Goal: Task Accomplishment & Management: Manage account settings

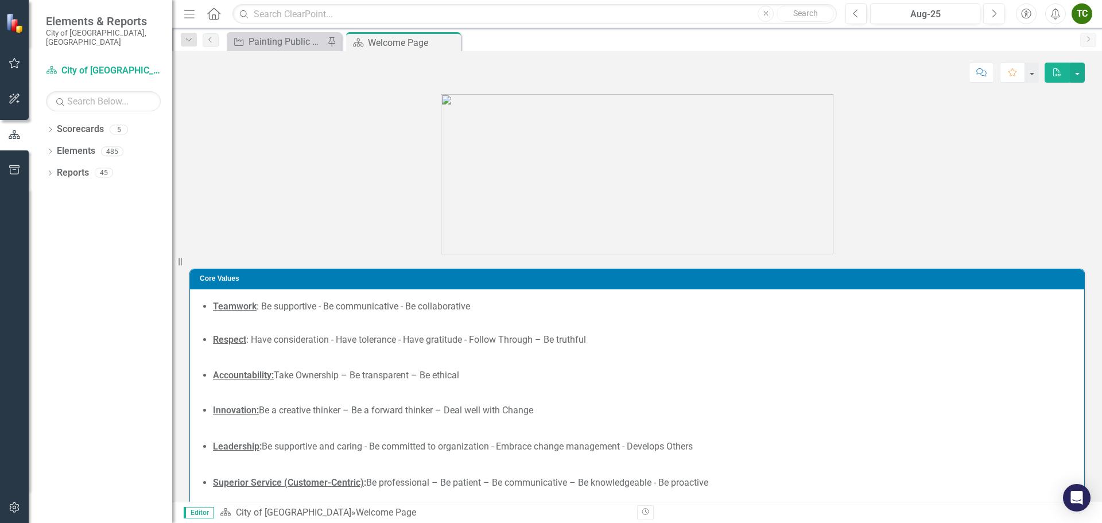
scroll to position [62, 0]
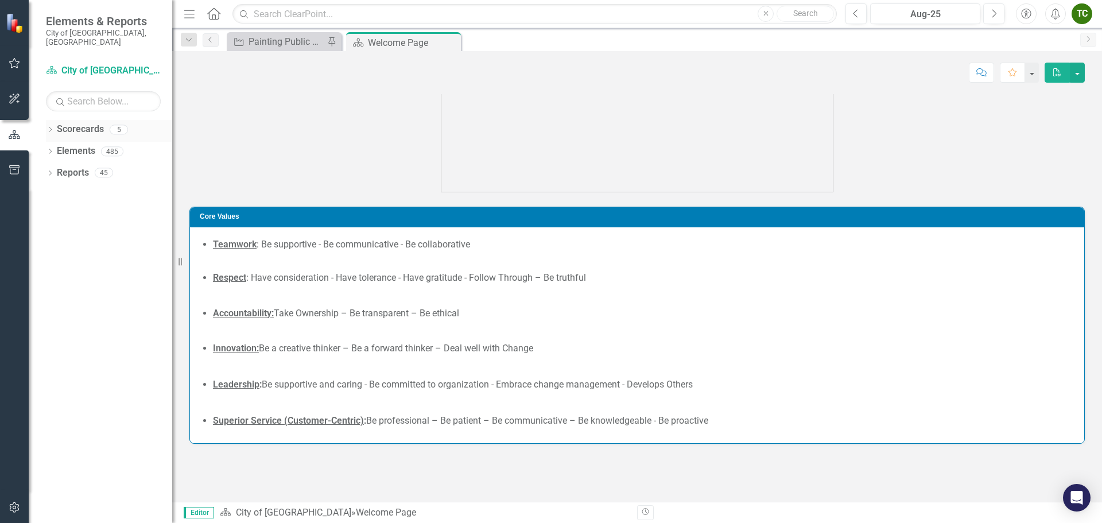
click at [82, 123] on link "Scorecards" at bounding box center [80, 129] width 47 height 13
click at [50, 127] on icon "Dropdown" at bounding box center [50, 130] width 8 height 6
click at [53, 142] on div "Dropdown City of [GEOGRAPHIC_DATA]" at bounding box center [112, 151] width 121 height 19
click at [55, 148] on icon "Dropdown" at bounding box center [56, 151] width 9 height 7
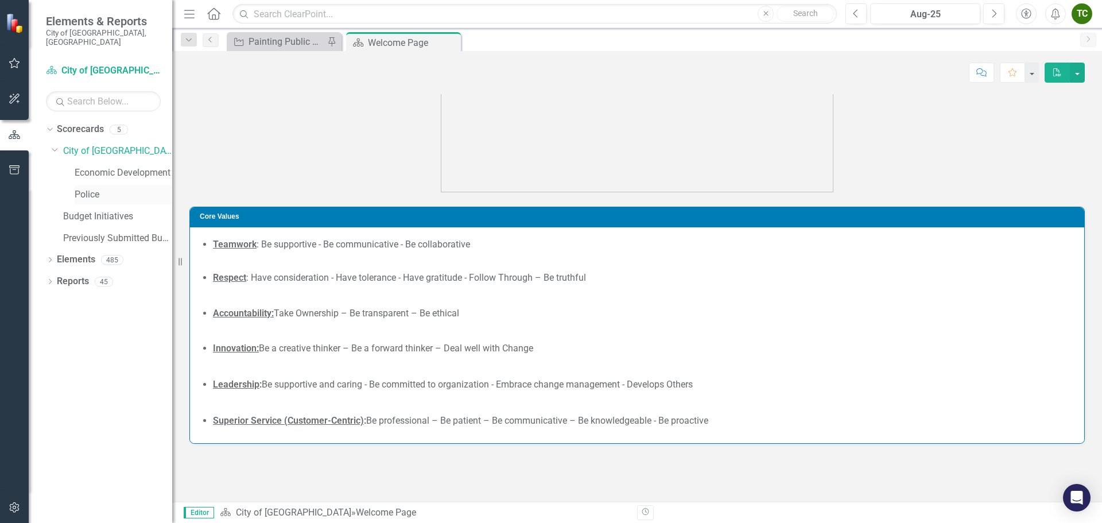
click at [88, 188] on link "Police" at bounding box center [124, 194] width 98 height 13
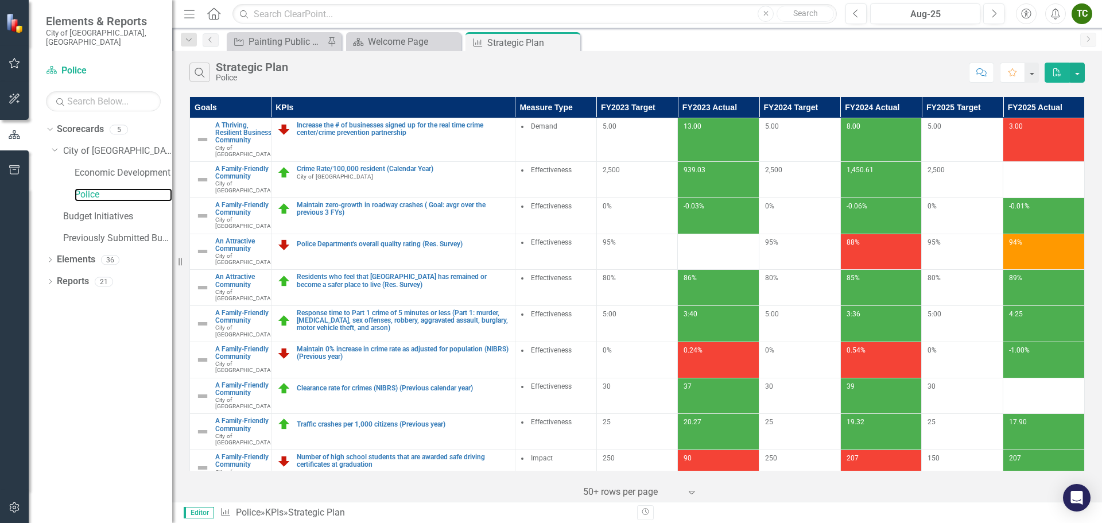
scroll to position [231, 0]
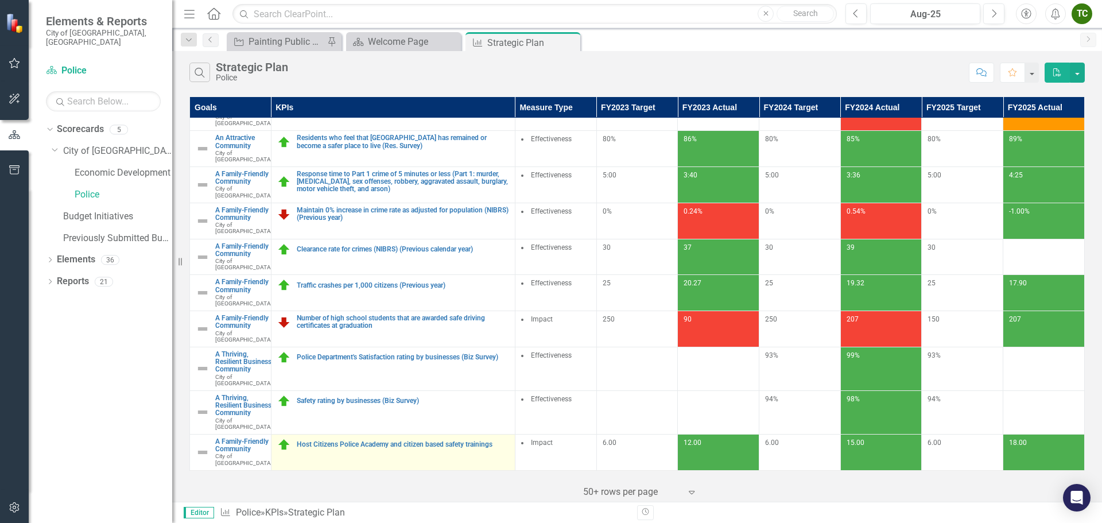
click at [340, 452] on td "Host Citizens Police Academy and citizen based safety trainings Edit Edit KPI L…" at bounding box center [393, 452] width 244 height 36
click at [341, 441] on link "Host Citizens Police Academy and citizen based safety trainings" at bounding box center [403, 444] width 212 height 7
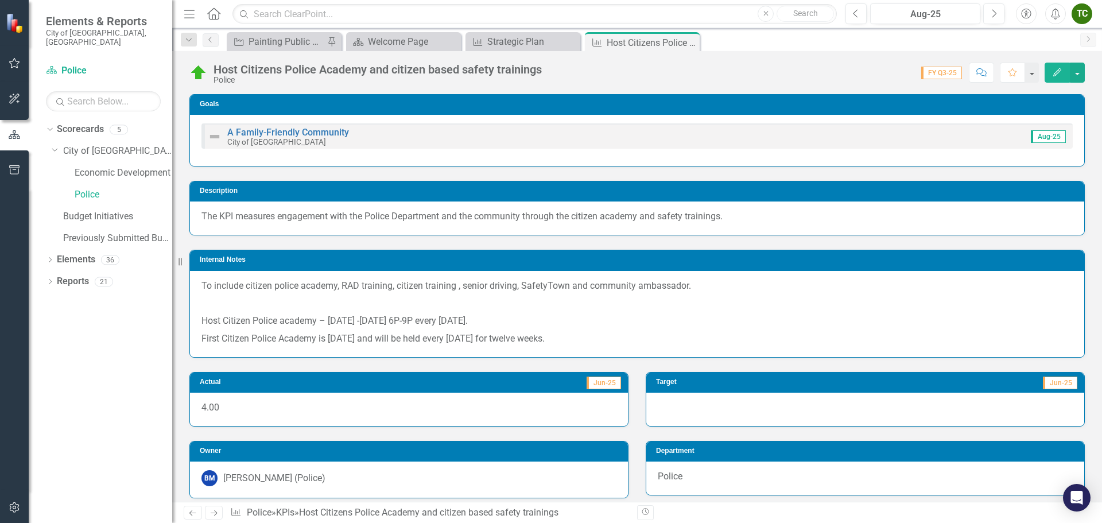
click at [342, 320] on p "Host Citizen Police academy – [DATE] -[DATE] 6P-9P every [DATE]." at bounding box center [636, 321] width 871 height 18
click at [335, 321] on p "Host Citizen Police academy – [DATE] -[DATE] 6P-9P every [DATE]." at bounding box center [636, 321] width 871 height 18
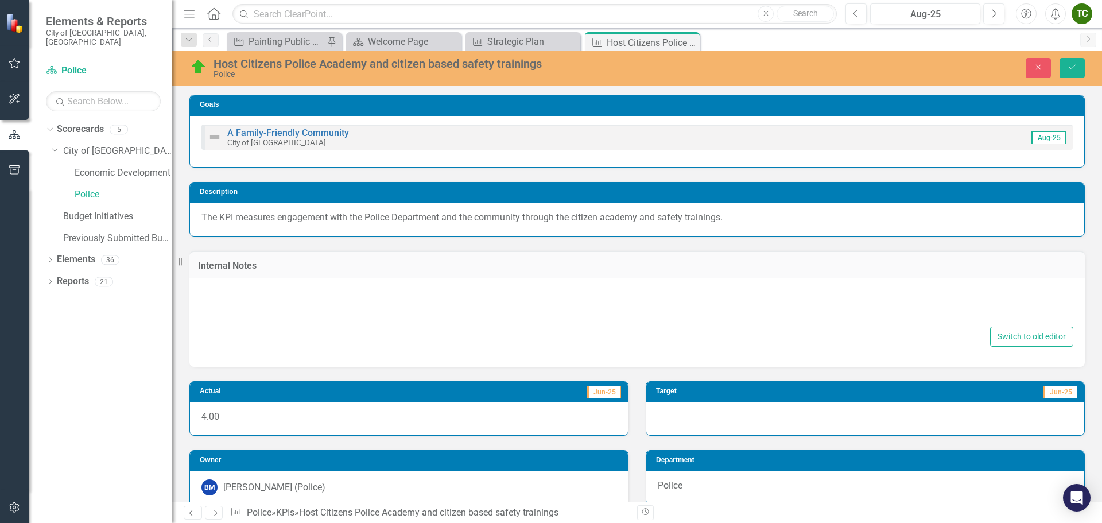
type textarea "<p>To include citizen police academy, RAD training, citizen training , senior d…"
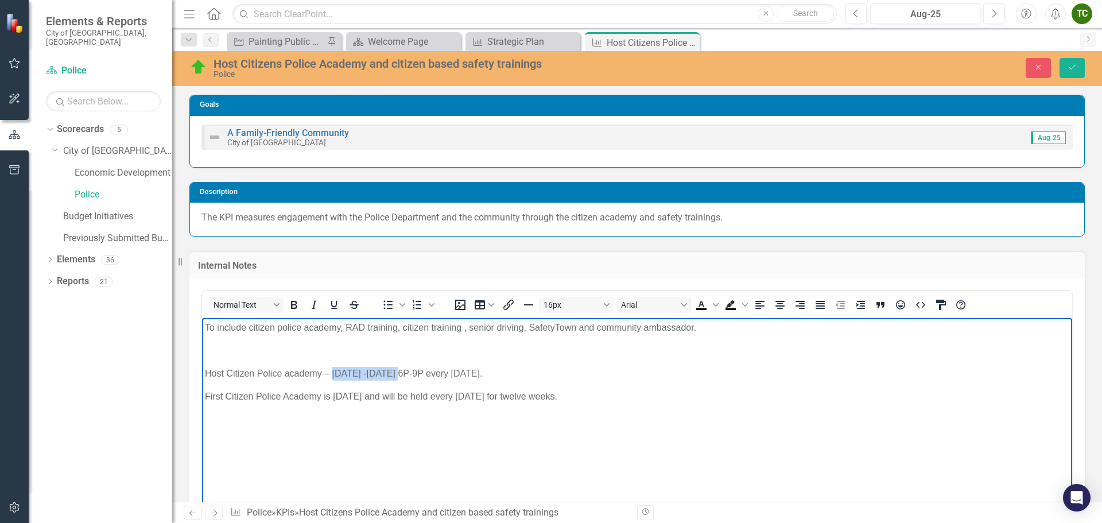
drag, startPoint x: 333, startPoint y: 373, endPoint x: 393, endPoint y: 373, distance: 59.7
click at [393, 373] on p "Host Citizen Police academy – [DATE] -[DATE] 6P-9P every [DATE]." at bounding box center [637, 374] width 864 height 14
click at [623, 436] on body "To include citizen police academy, RAD training, citizen training , senior driv…" at bounding box center [637, 404] width 870 height 172
drag, startPoint x: 228, startPoint y: 373, endPoint x: 193, endPoint y: 370, distance: 35.1
click at [202, 370] on html "To include citizen police academy, RAD training, citizen training , senior driv…" at bounding box center [637, 404] width 870 height 172
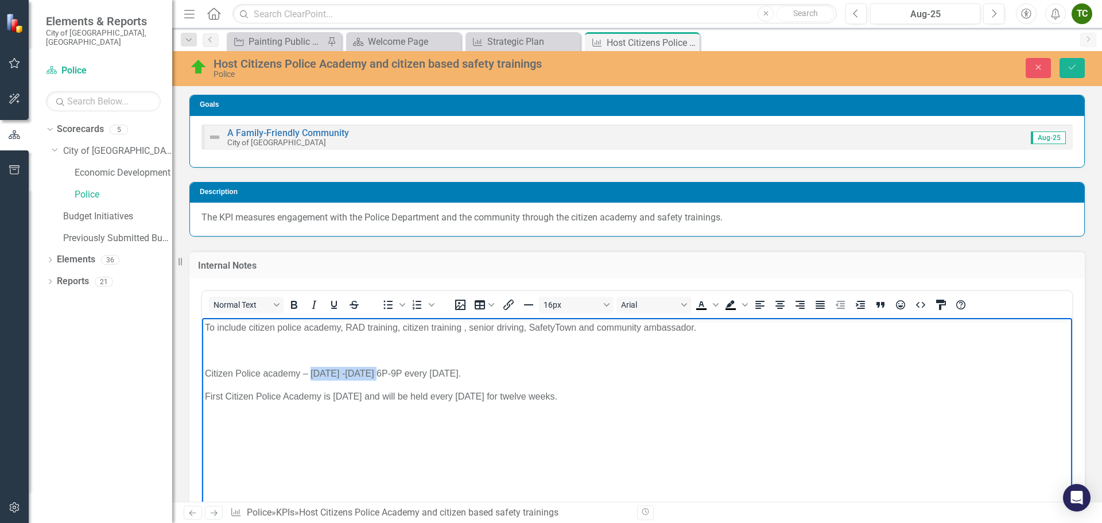
drag, startPoint x: 309, startPoint y: 374, endPoint x: 370, endPoint y: 374, distance: 60.8
click at [370, 374] on p "Citizen Police academy – [DATE] -[DATE] 6P-9P every [DATE]." at bounding box center [637, 374] width 864 height 14
click at [554, 370] on p "Citizen Police academy – April through June every year on Thursdays at 6P-9P ev…" at bounding box center [637, 374] width 864 height 14
drag, startPoint x: 594, startPoint y: 373, endPoint x: 534, endPoint y: 380, distance: 60.2
click at [534, 380] on p "Citizen Police academy – April through June every year on Thursdays at 6P-9P ev…" at bounding box center [637, 374] width 864 height 14
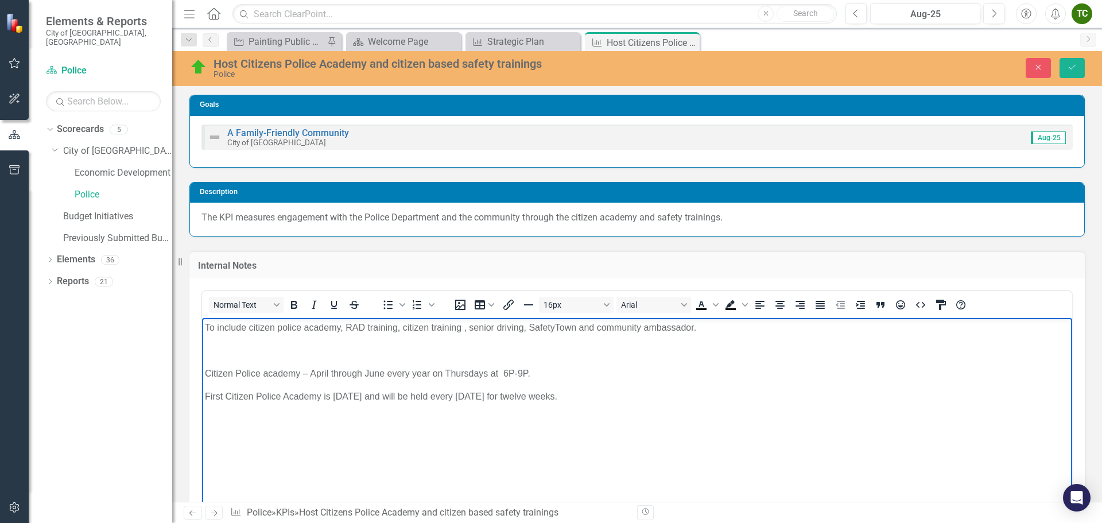
drag, startPoint x: 595, startPoint y: 398, endPoint x: 203, endPoint y: 391, distance: 392.7
click at [203, 391] on body "To include citizen police academy, RAD training, citizen training , senior driv…" at bounding box center [637, 404] width 870 height 172
click at [362, 394] on p "RAD - Summer 2024, 2025, 2026" at bounding box center [637, 397] width 864 height 14
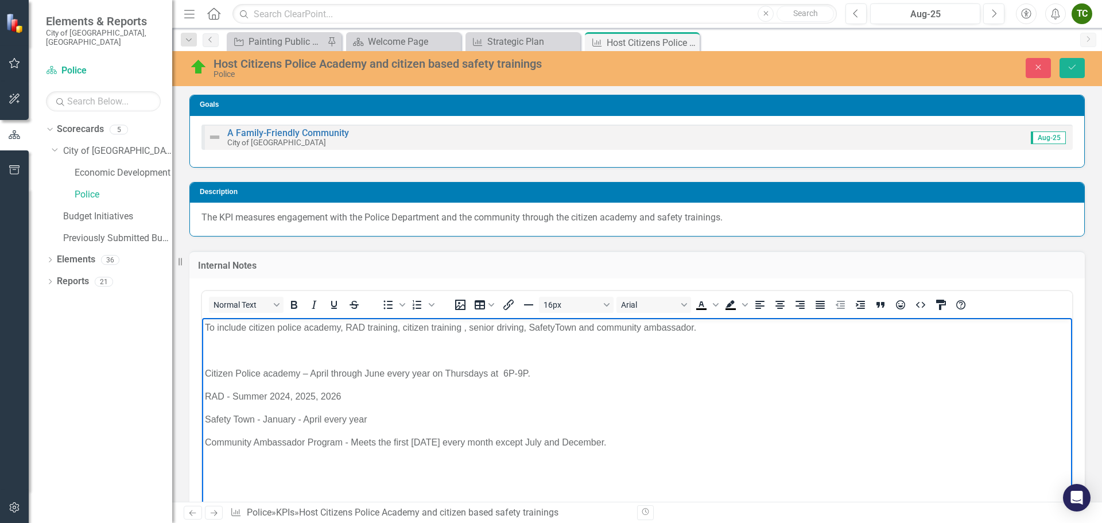
click at [498, 440] on p "Community Ambassador Program - Meets the first [DATE] every month except July a…" at bounding box center [637, 443] width 864 height 14
click at [615, 441] on p "Community Ambassador Program - Meets the first [DATE] every month, except July …" at bounding box center [637, 443] width 864 height 14
click at [495, 443] on p "Community Ambassador Program - Meets the first [DATE] every month, except July …" at bounding box center [637, 443] width 864 height 14
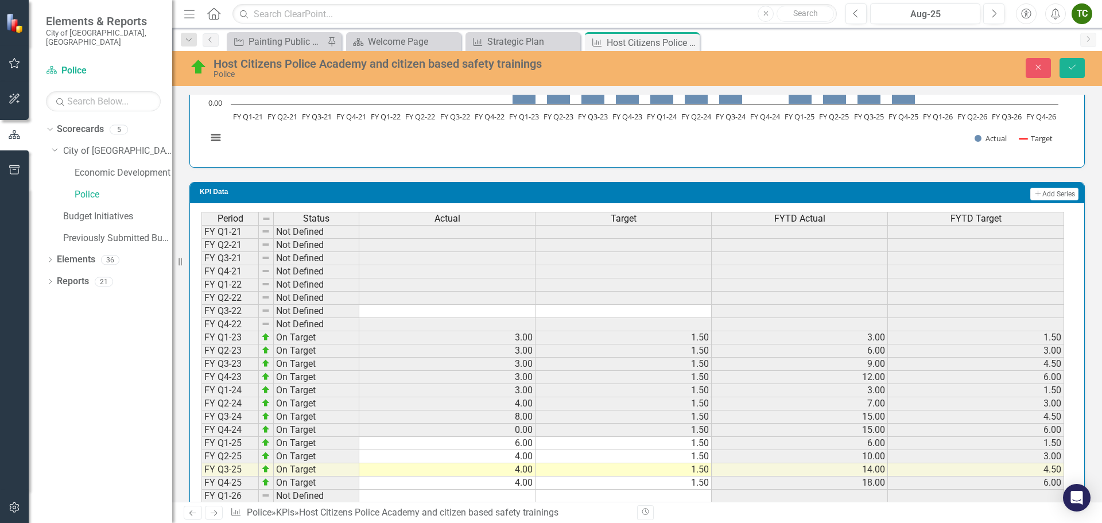
scroll to position [1236, 0]
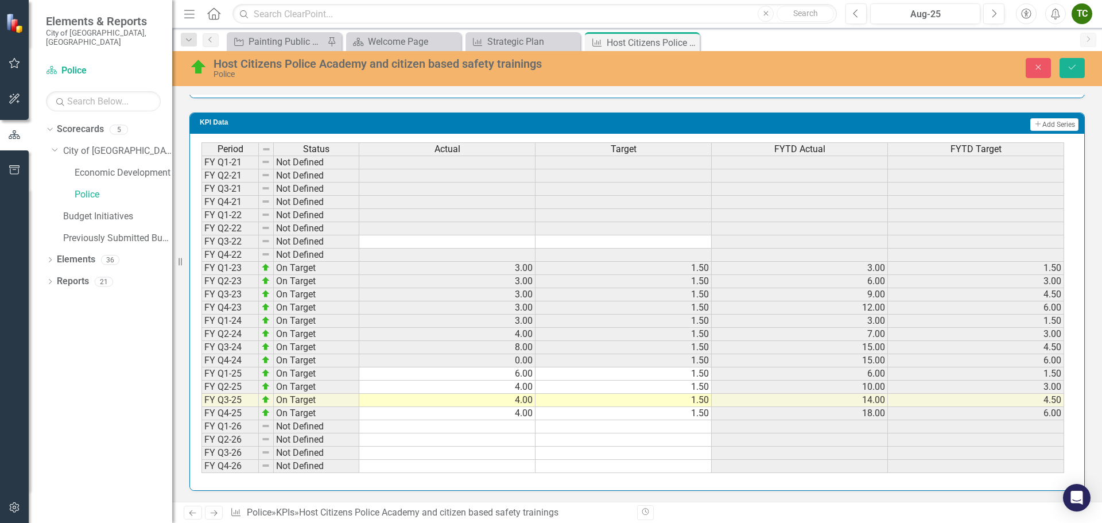
click at [497, 424] on td at bounding box center [447, 426] width 176 height 13
click at [1064, 65] on button "Save" at bounding box center [1072, 68] width 25 height 20
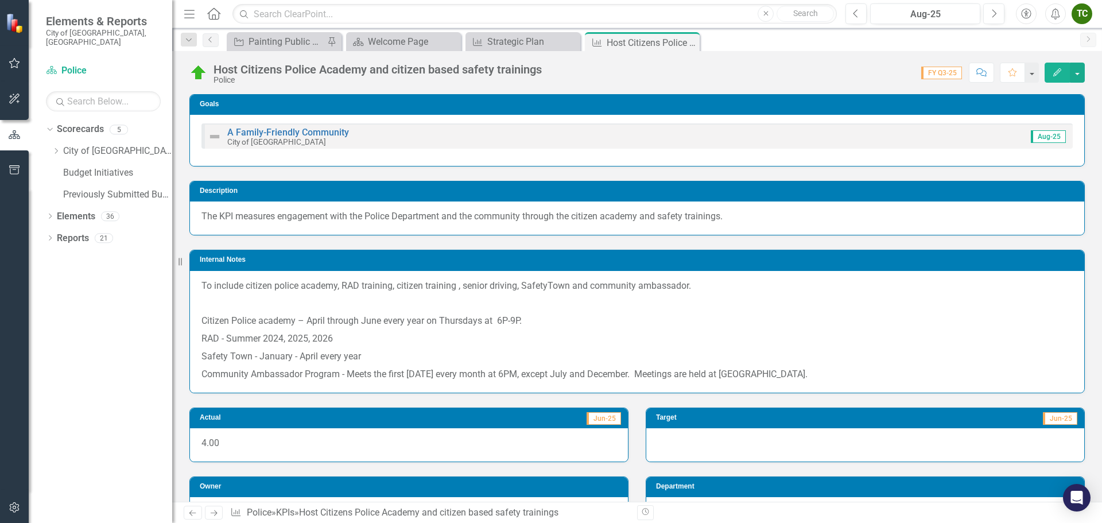
click at [0, 0] on icon "Close" at bounding box center [0, 0] width 0 height 0
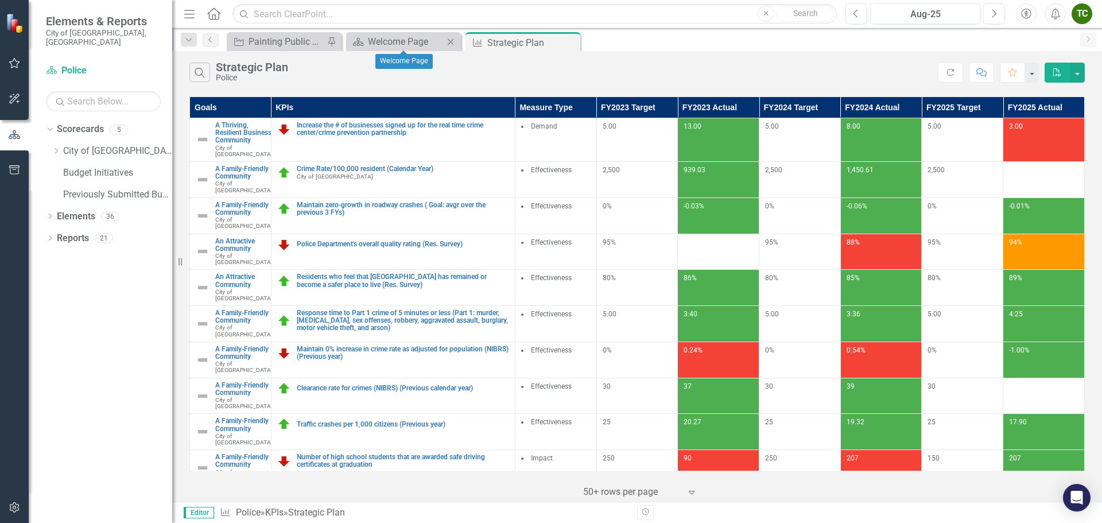
click at [448, 37] on icon "Close" at bounding box center [450, 41] width 11 height 9
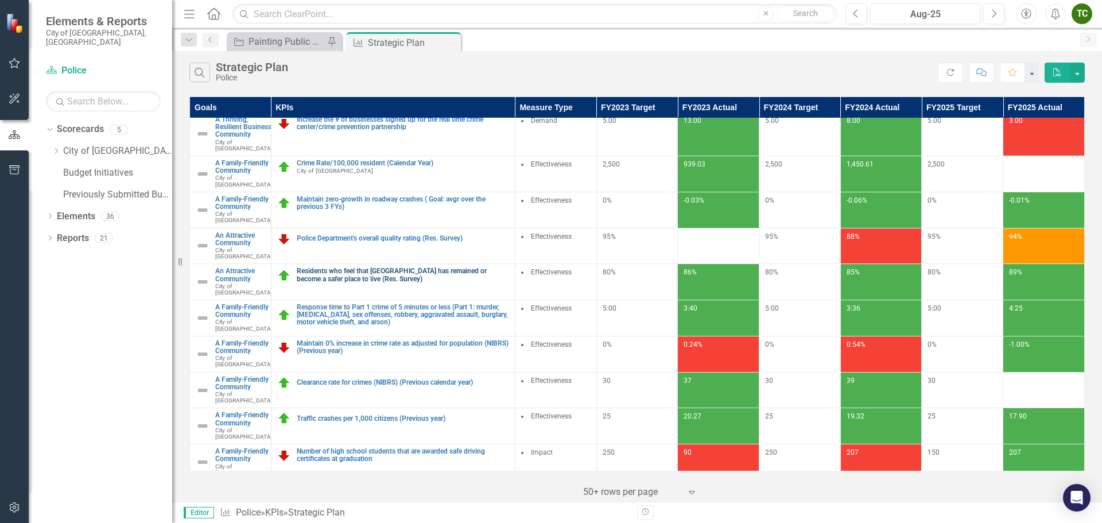
scroll to position [231, 0]
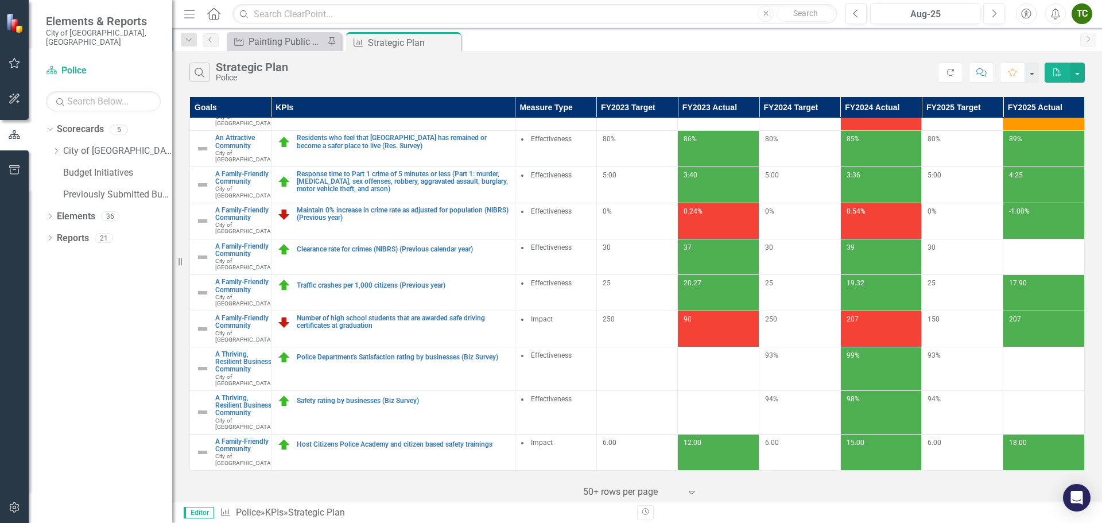
click at [410, 311] on td "Number of high school students that are awarded safe driving certificates at gr…" at bounding box center [393, 329] width 244 height 36
click at [346, 315] on link "Number of high school students that are awarded safe driving certificates at gr…" at bounding box center [403, 322] width 212 height 15
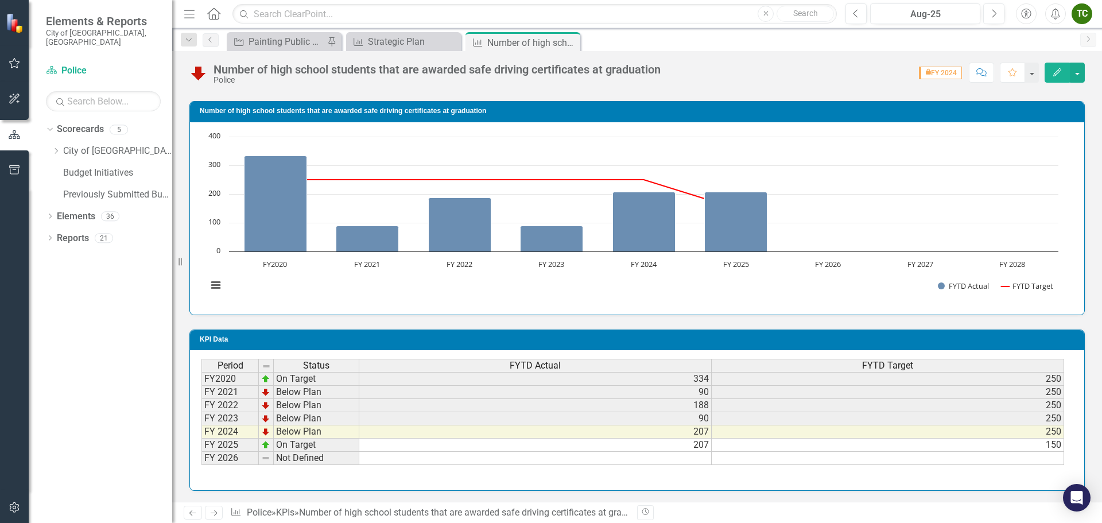
scroll to position [636, 0]
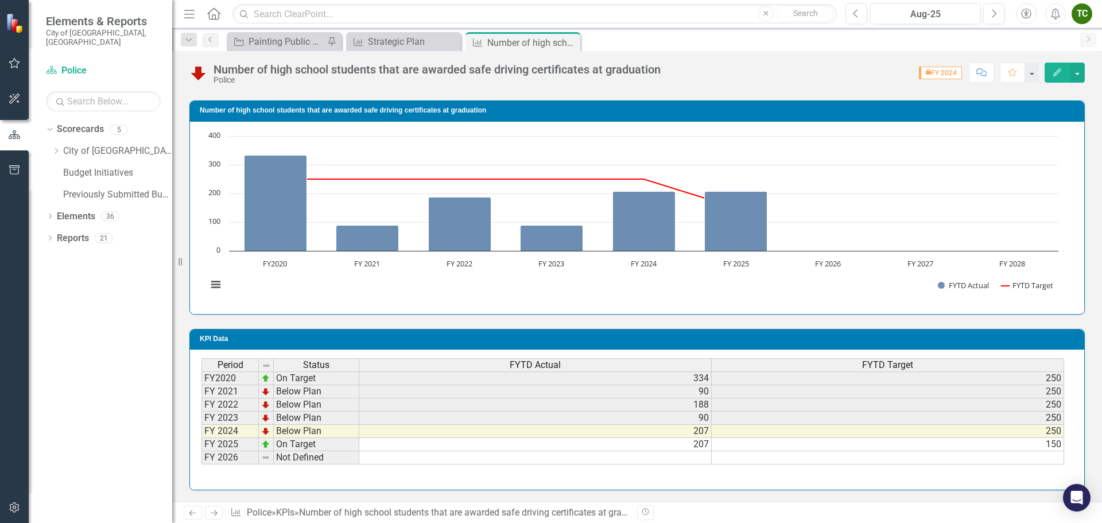
click at [460, 449] on td "207" at bounding box center [535, 444] width 352 height 13
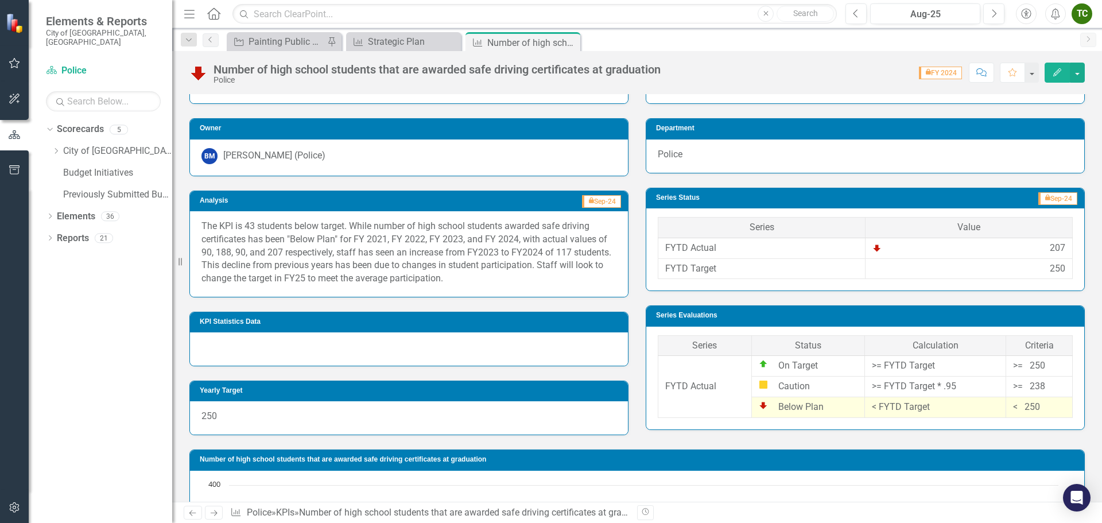
scroll to position [57, 0]
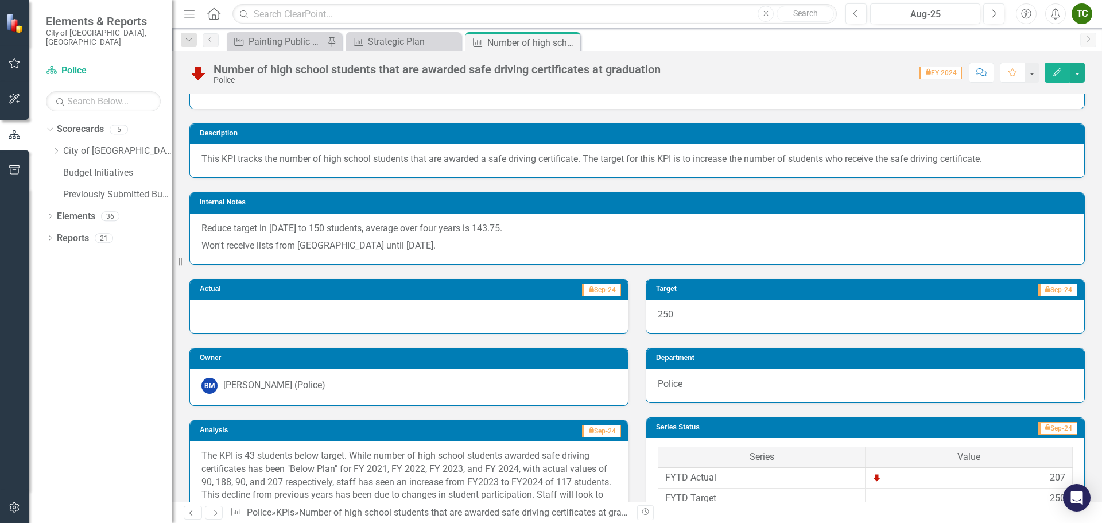
click at [478, 242] on p "Won't receive lists from Coral Springs High Schools until April 25." at bounding box center [636, 244] width 871 height 15
drag, startPoint x: 474, startPoint y: 246, endPoint x: 385, endPoint y: 246, distance: 88.4
click at [385, 246] on p "Won't receive lists from Coral Springs High Schools until April 25." at bounding box center [636, 244] width 871 height 15
click at [572, 249] on p "Won't receive lists from Coral Springs High Schools until April 25." at bounding box center [636, 244] width 871 height 15
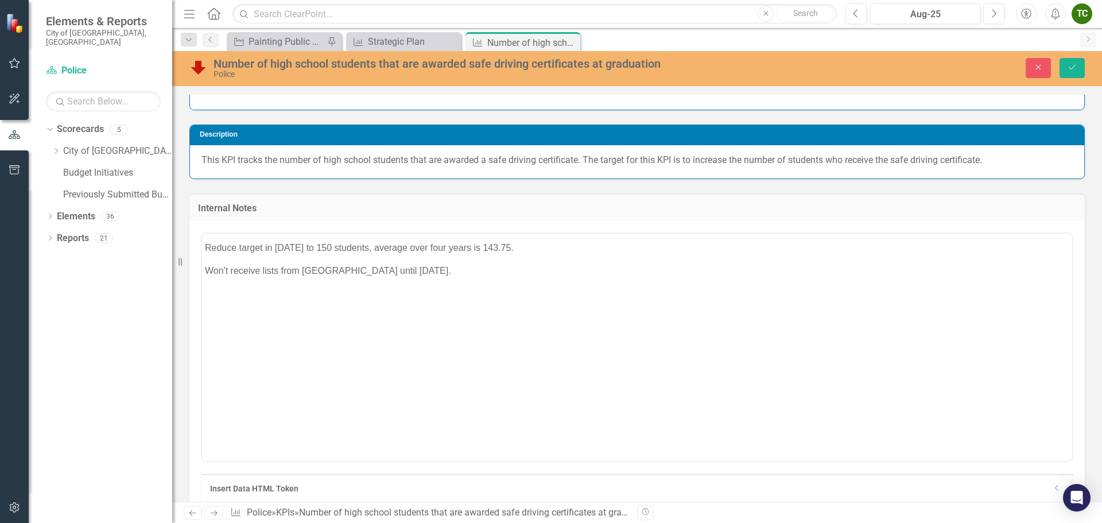
scroll to position [0, 0]
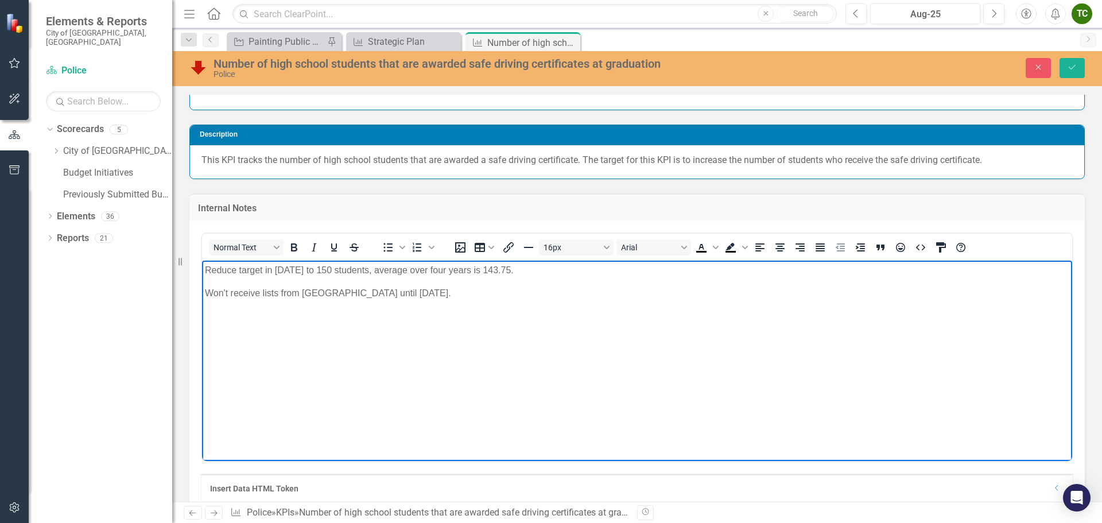
drag, startPoint x: 496, startPoint y: 292, endPoint x: 191, endPoint y: 296, distance: 304.8
click at [202, 296] on html "Reduce target in 2025 to 150 students, average over four years is 143.75. Won't…" at bounding box center [637, 347] width 870 height 172
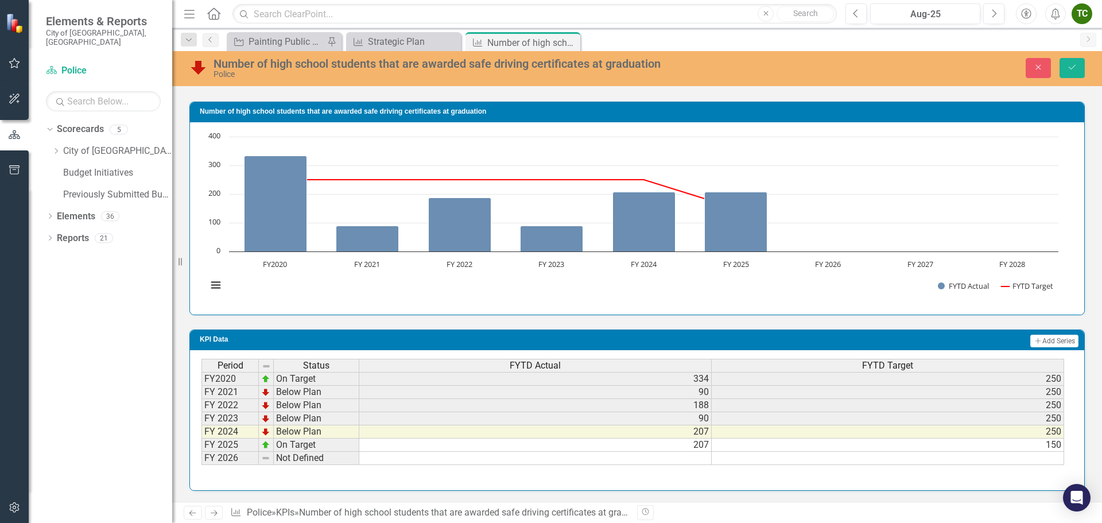
scroll to position [922, 0]
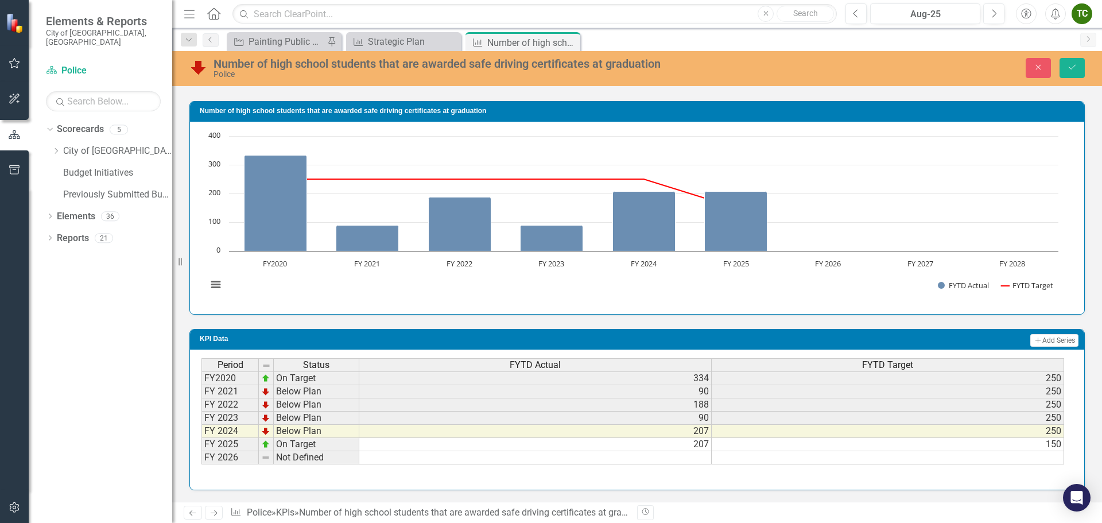
click at [676, 440] on td "207" at bounding box center [535, 444] width 352 height 13
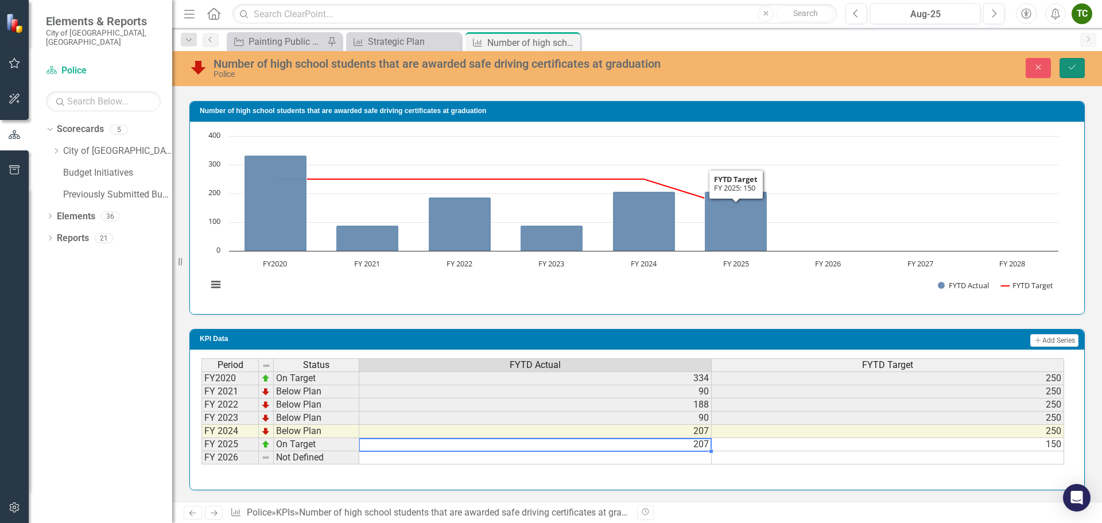
click at [1079, 70] on button "Save" at bounding box center [1072, 68] width 25 height 20
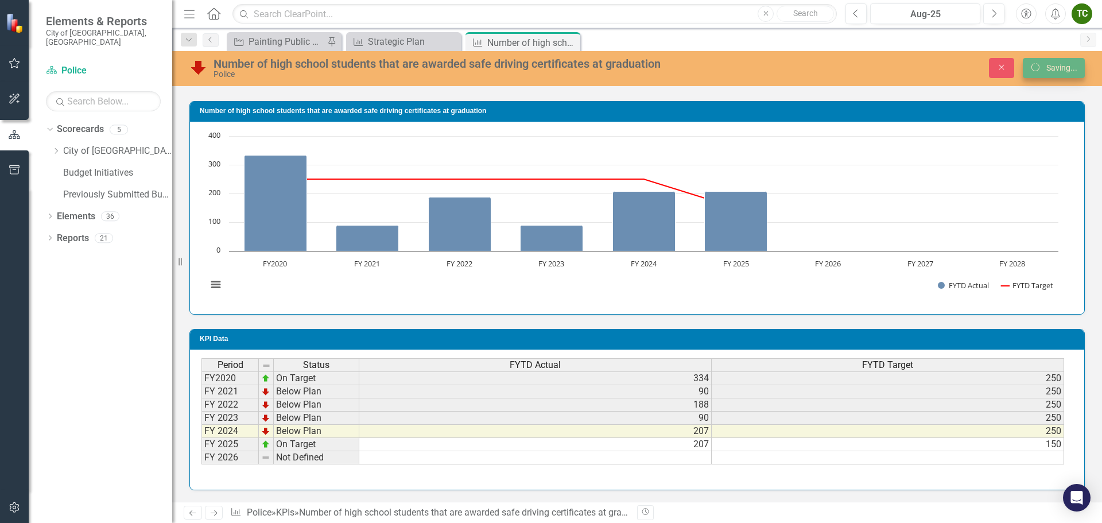
scroll to position [637, 0]
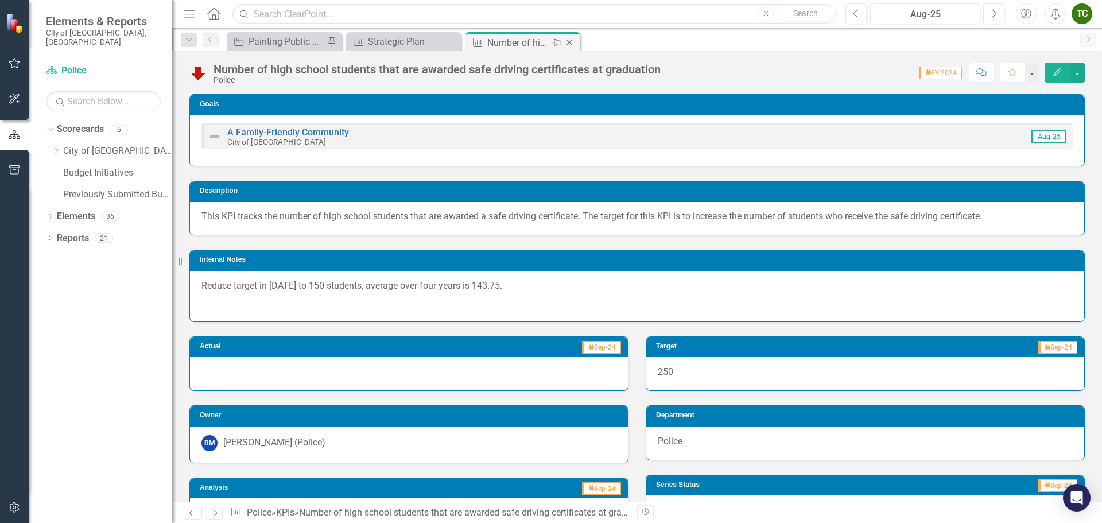
click at [567, 41] on icon "Close" at bounding box center [569, 42] width 11 height 9
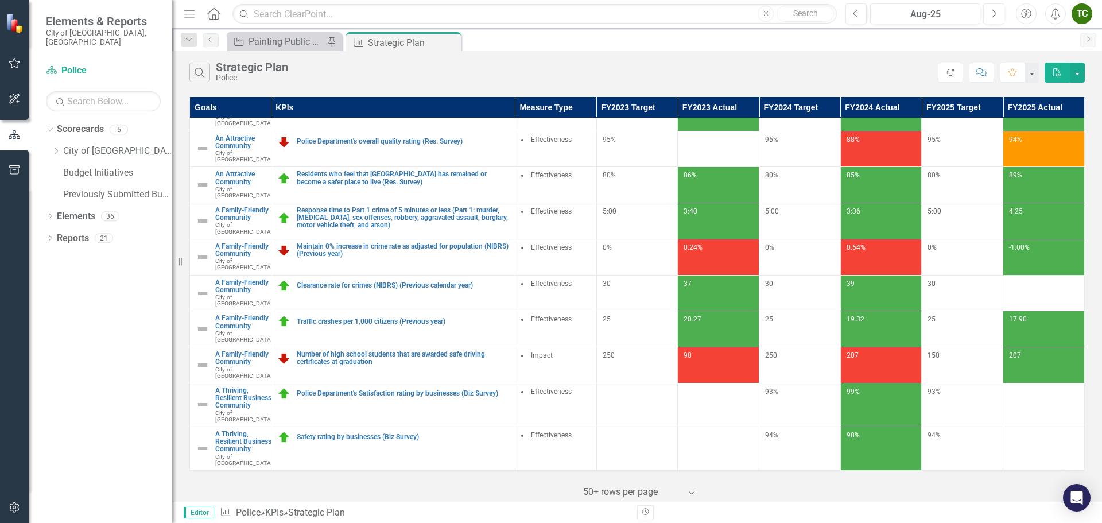
scroll to position [172, 0]
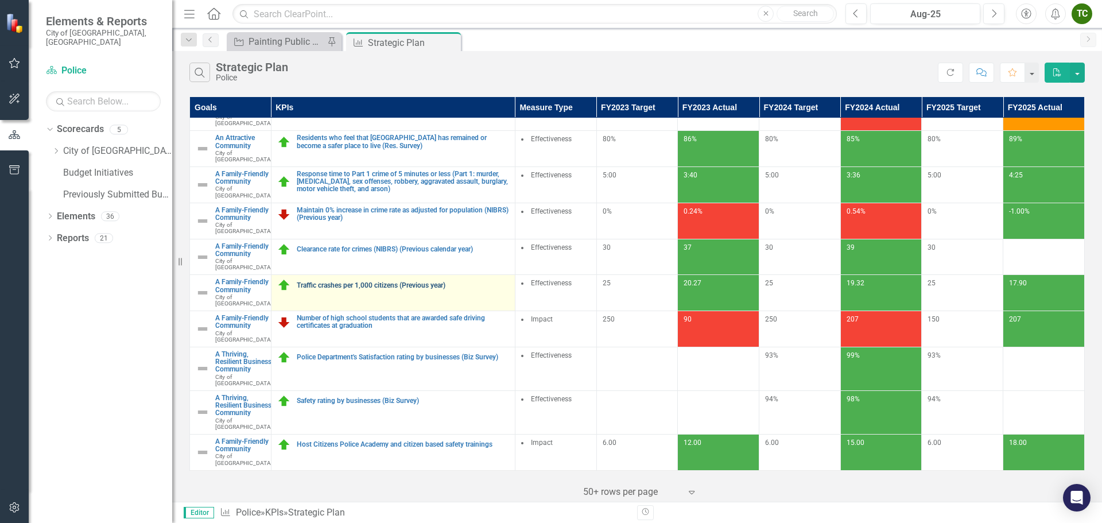
click at [387, 289] on link "Traffic crashes per 1,000 citizens (Previous year)" at bounding box center [403, 285] width 212 height 7
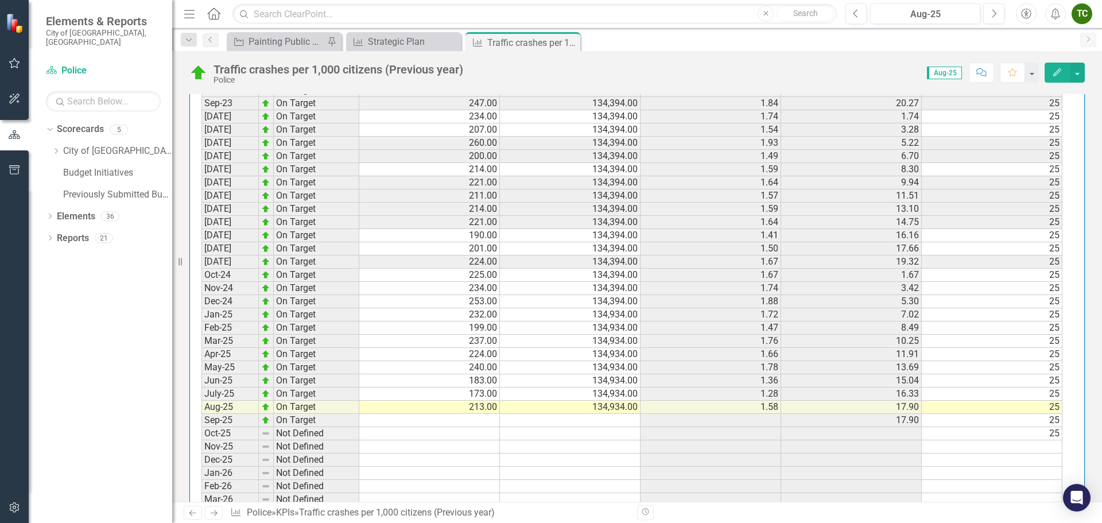
scroll to position [1205, 0]
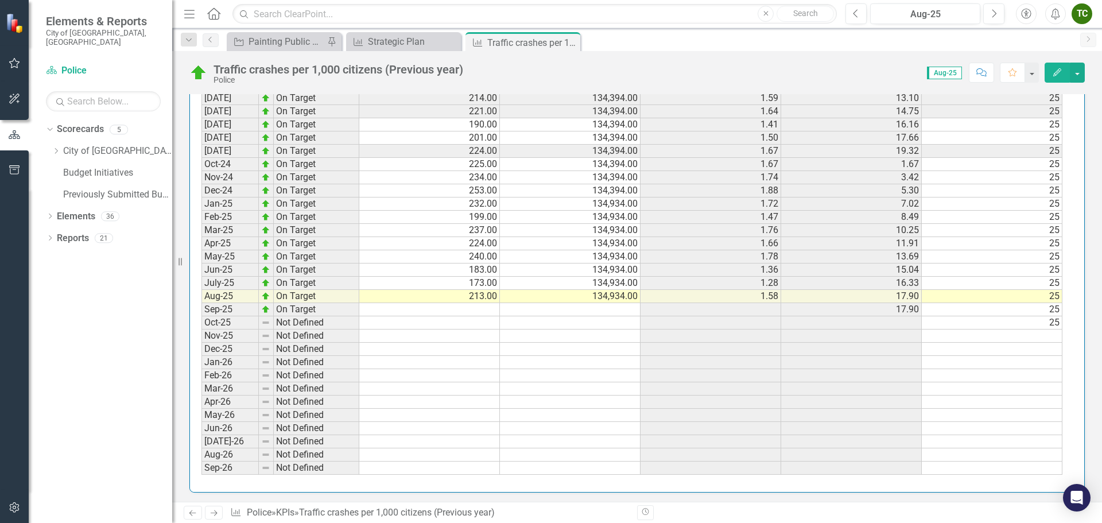
click at [1060, 77] on button "Edit" at bounding box center [1057, 73] width 25 height 20
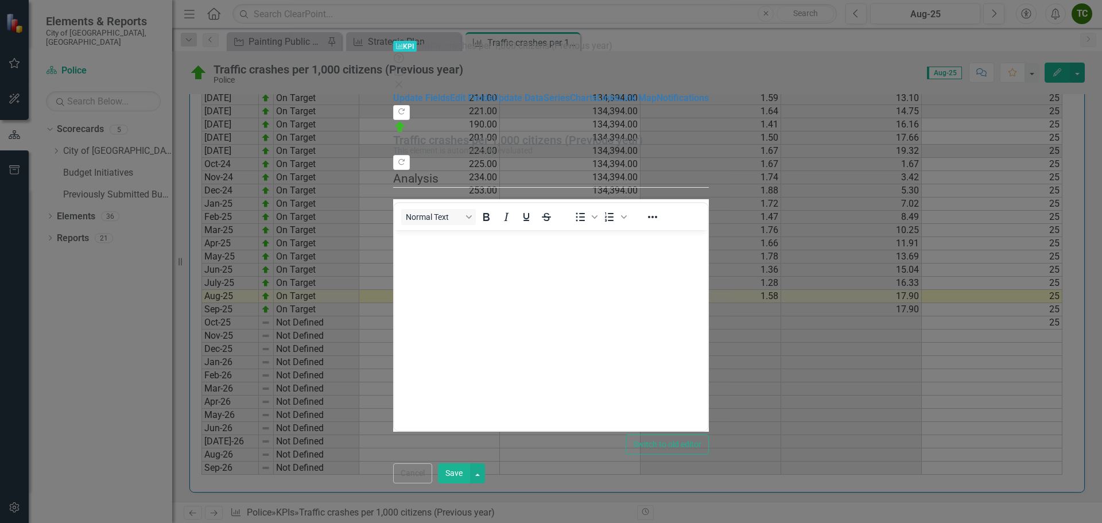
scroll to position [0, 0]
click at [470, 483] on button "Save" at bounding box center [454, 473] width 32 height 20
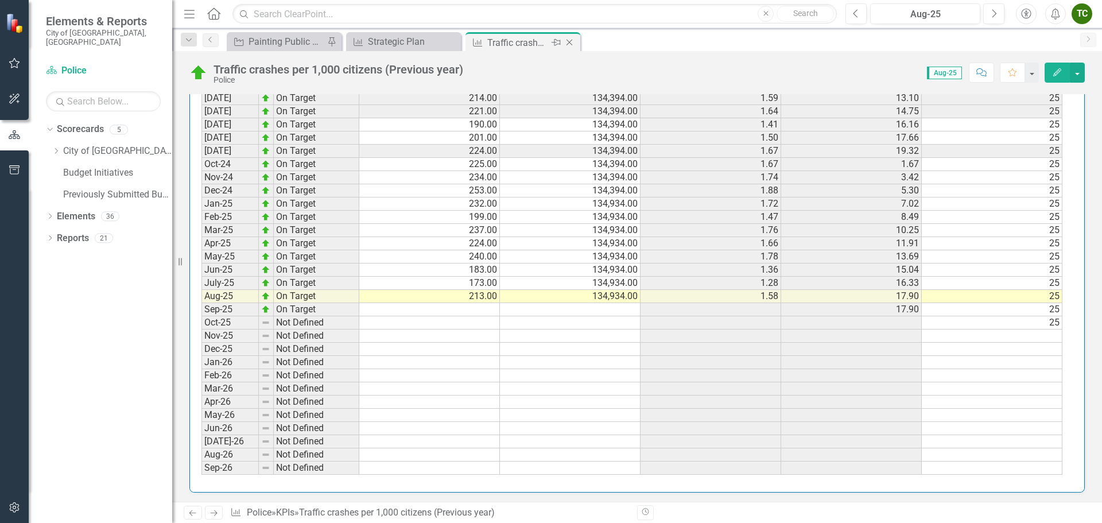
click at [571, 43] on icon "Close" at bounding box center [569, 42] width 11 height 9
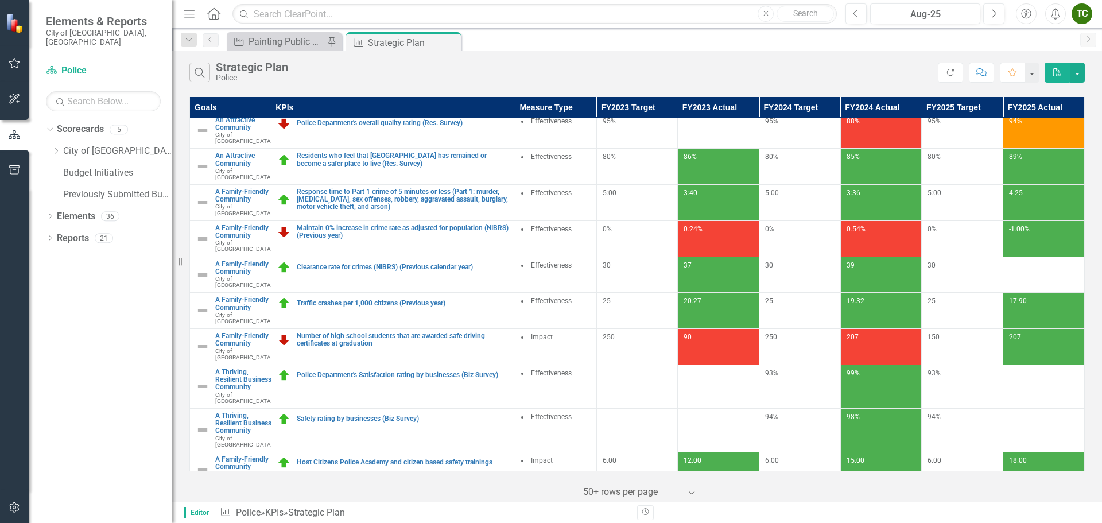
scroll to position [231, 0]
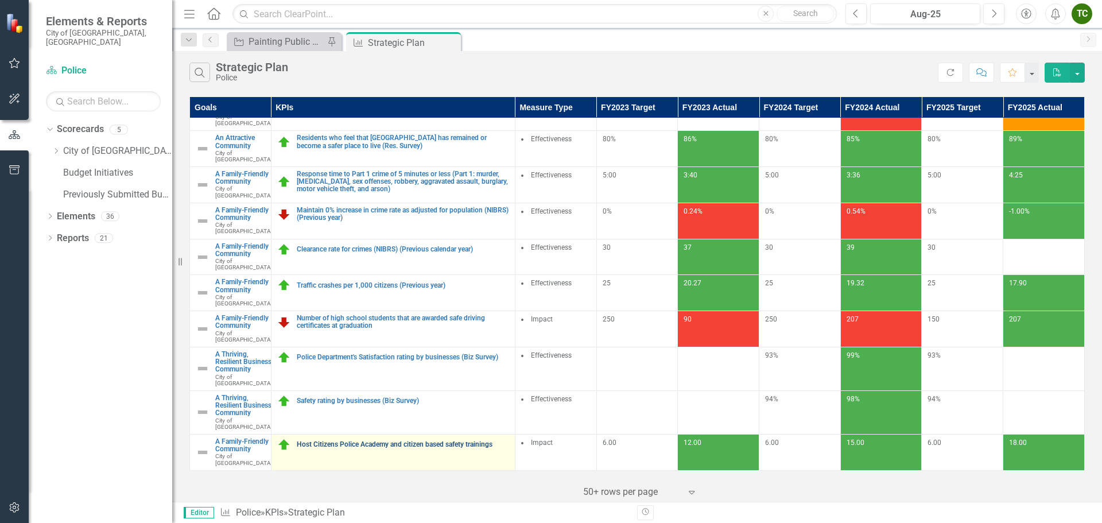
click at [383, 441] on link "Host Citizens Police Academy and citizen based safety trainings" at bounding box center [403, 444] width 212 height 7
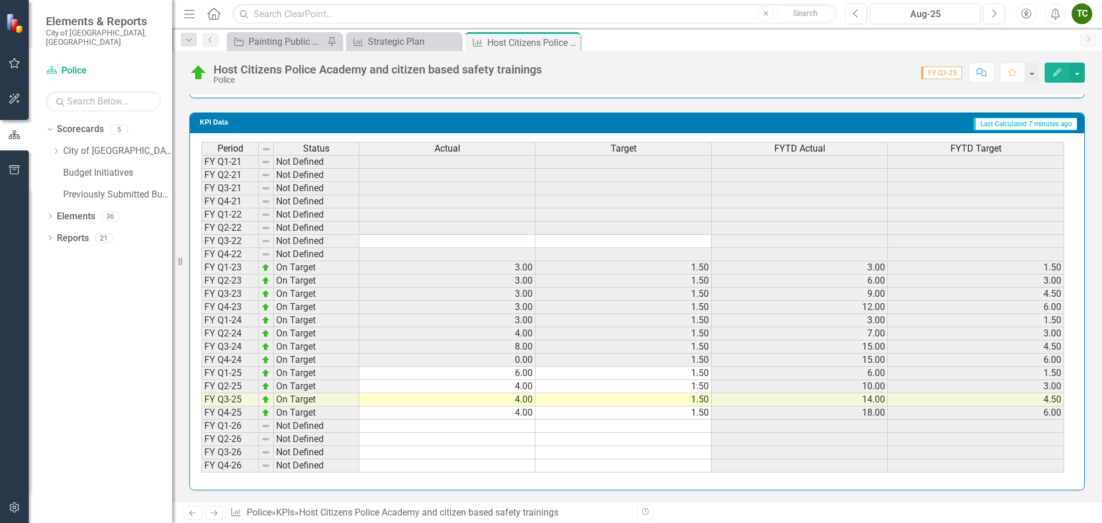
scroll to position [619, 0]
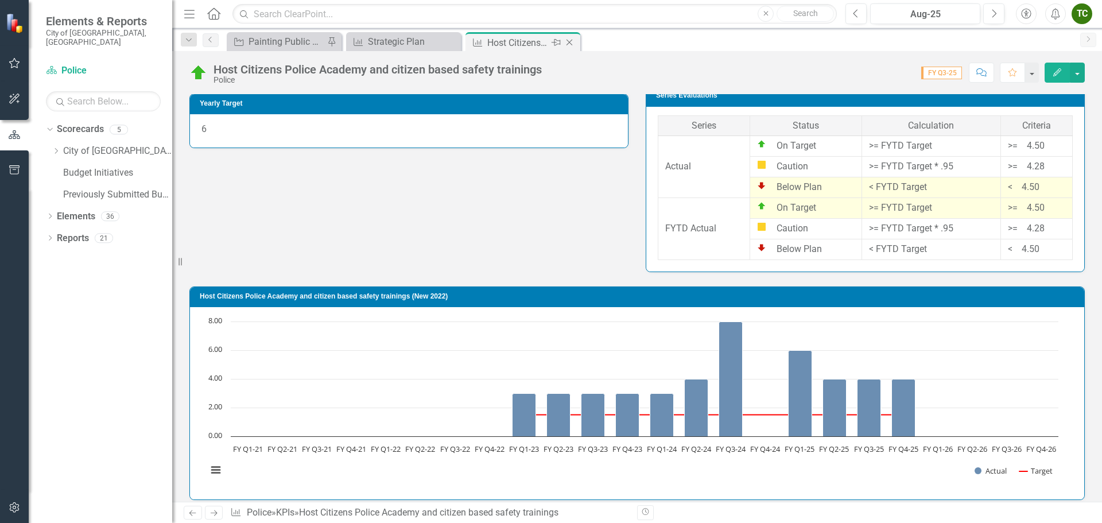
click at [571, 40] on icon "Close" at bounding box center [569, 42] width 11 height 9
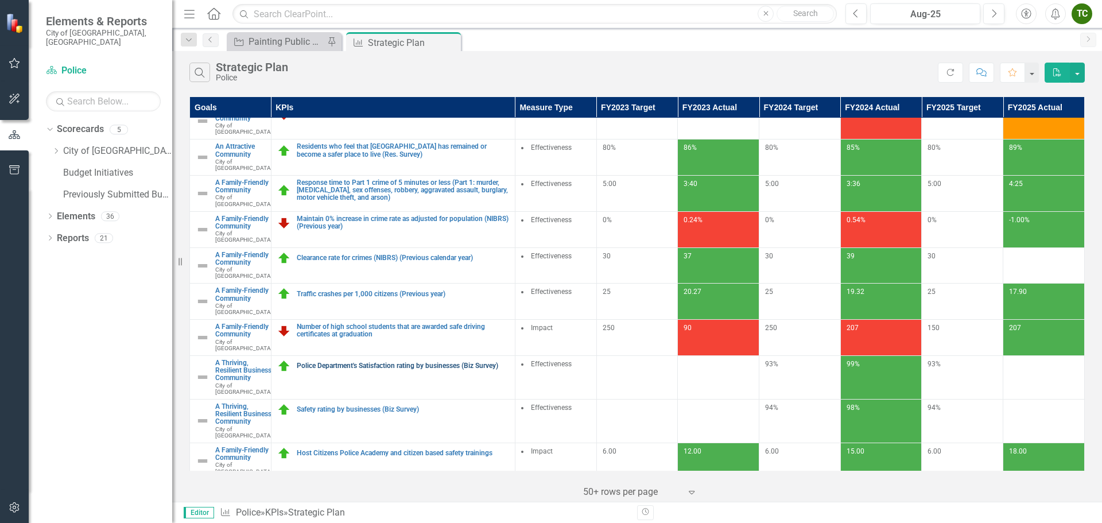
scroll to position [116, 0]
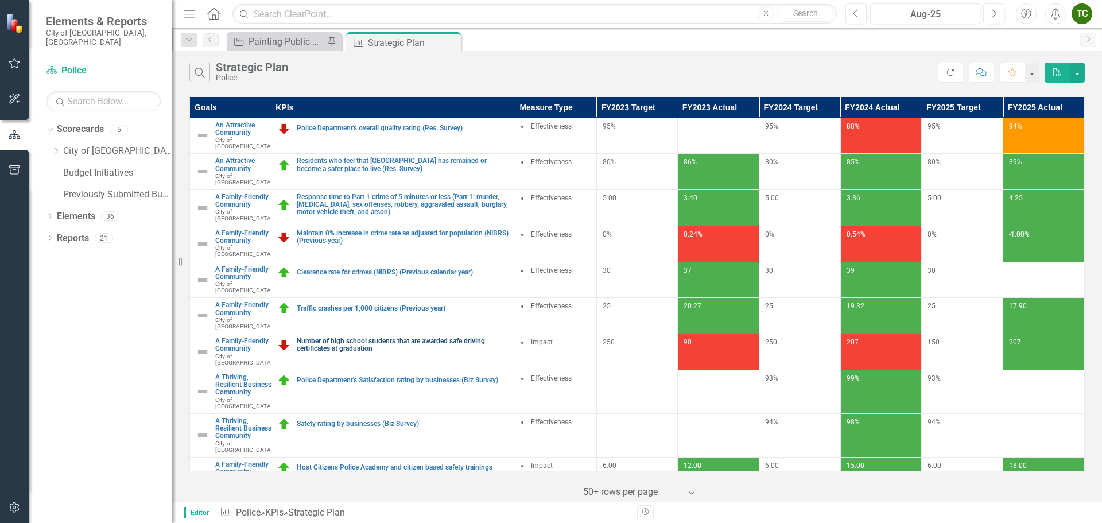
click at [325, 352] on link "Number of high school students that are awarded safe driving certificates at gr…" at bounding box center [403, 344] width 212 height 15
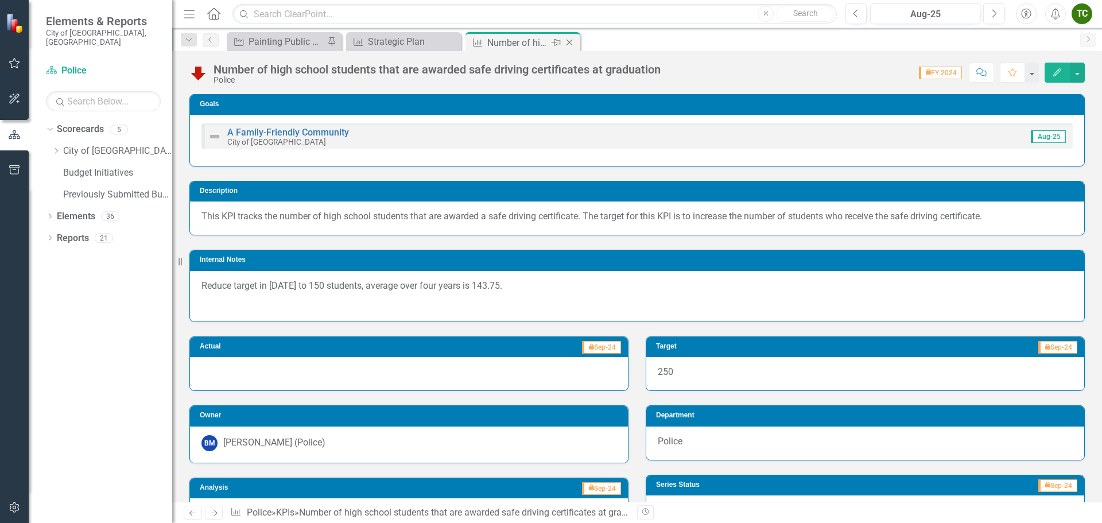
click at [572, 44] on icon "Close" at bounding box center [569, 42] width 11 height 9
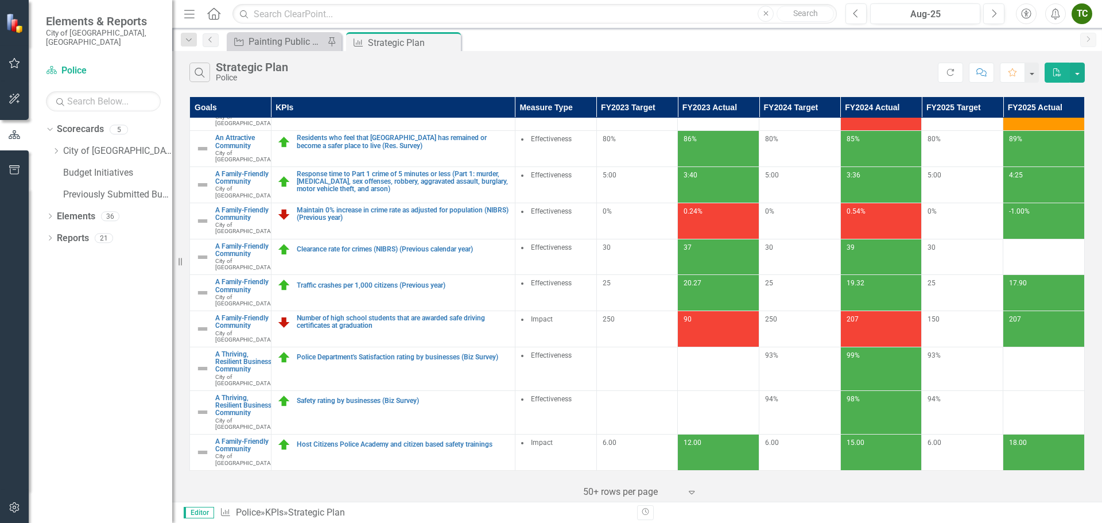
scroll to position [231, 0]
click at [52, 214] on icon "Dropdown" at bounding box center [50, 217] width 8 height 6
click at [59, 280] on icon "Dropdown" at bounding box center [56, 283] width 8 height 6
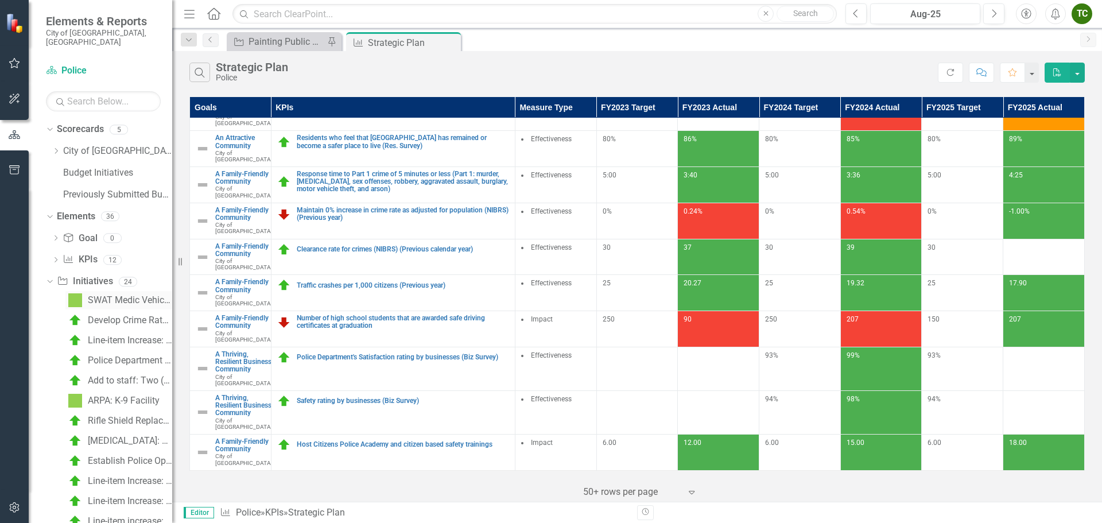
click at [115, 295] on div "SWAT Medic Vehicles (4)" at bounding box center [130, 300] width 84 height 10
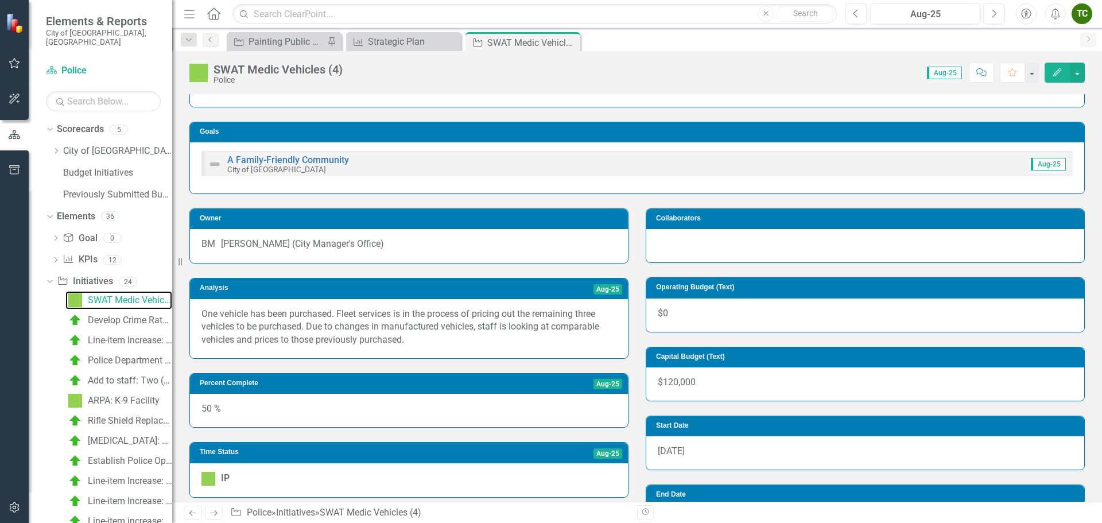
scroll to position [318, 0]
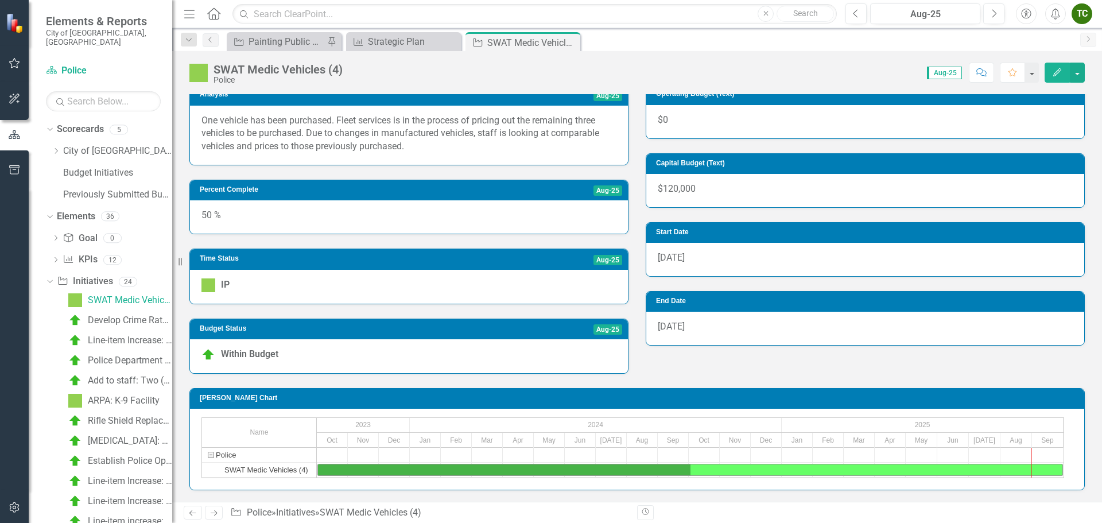
click at [1054, 80] on button "Edit" at bounding box center [1057, 73] width 25 height 20
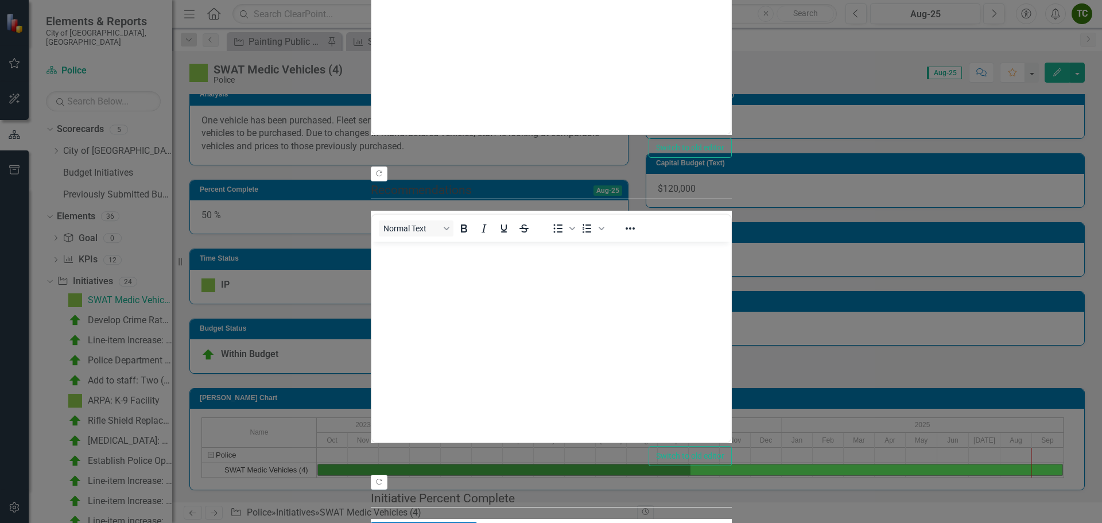
scroll to position [0, 0]
drag, startPoint x: 168, startPoint y: 64, endPoint x: 184, endPoint y: 73, distance: 19.0
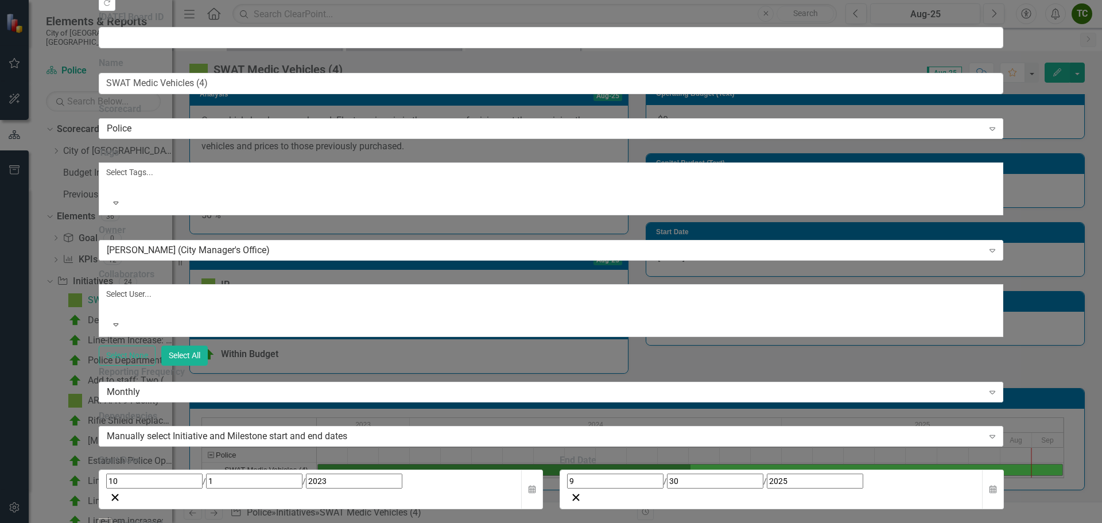
scroll to position [1324, 0]
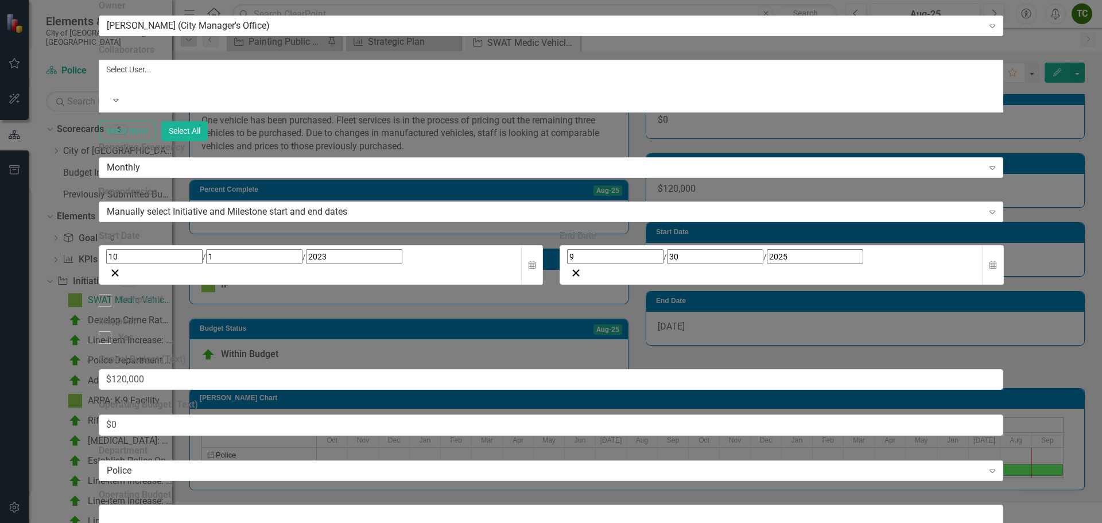
scroll to position [57, 0]
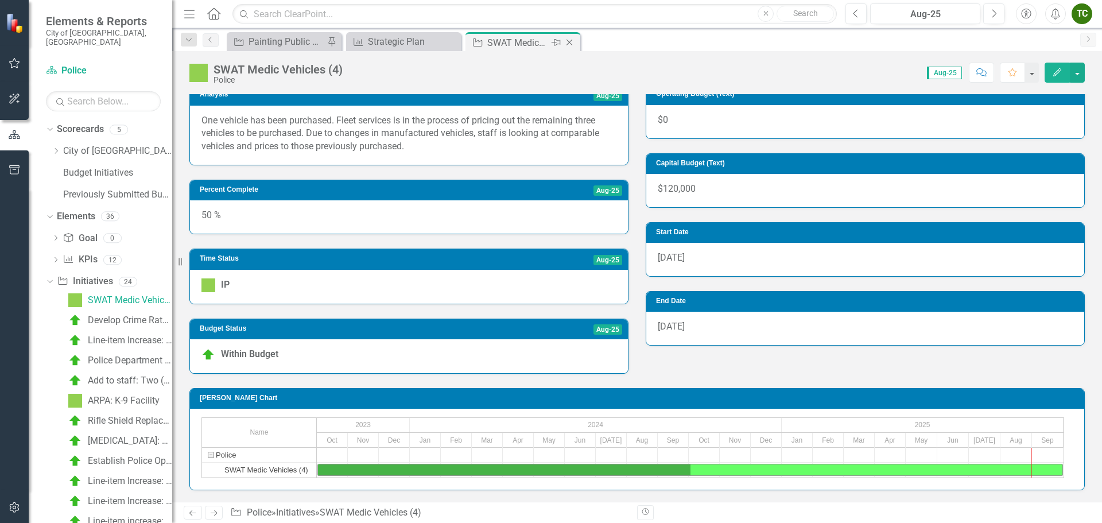
click at [574, 43] on icon "Close" at bounding box center [569, 42] width 11 height 9
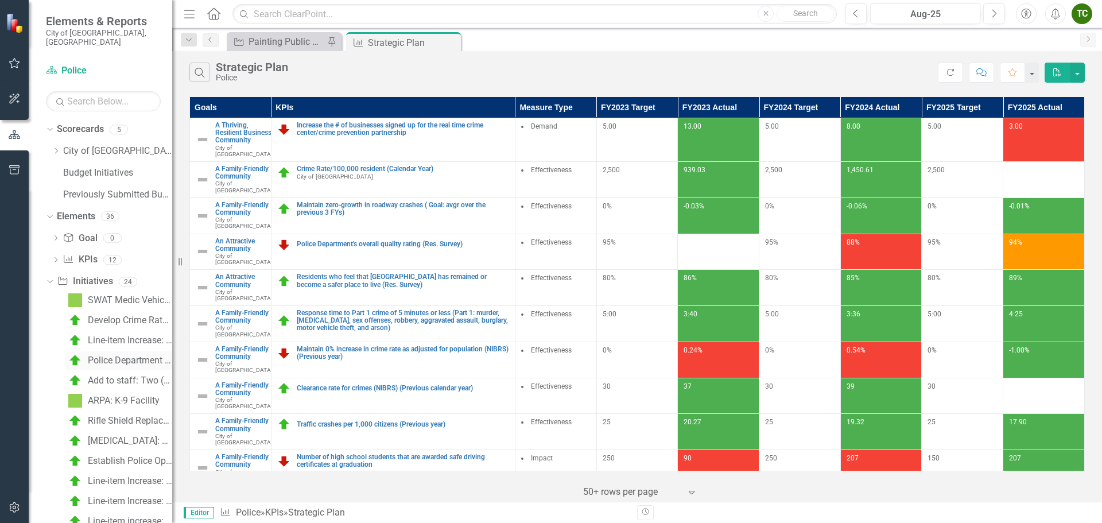
click at [111, 355] on div "Police Department Recognition Events" at bounding box center [130, 360] width 84 height 10
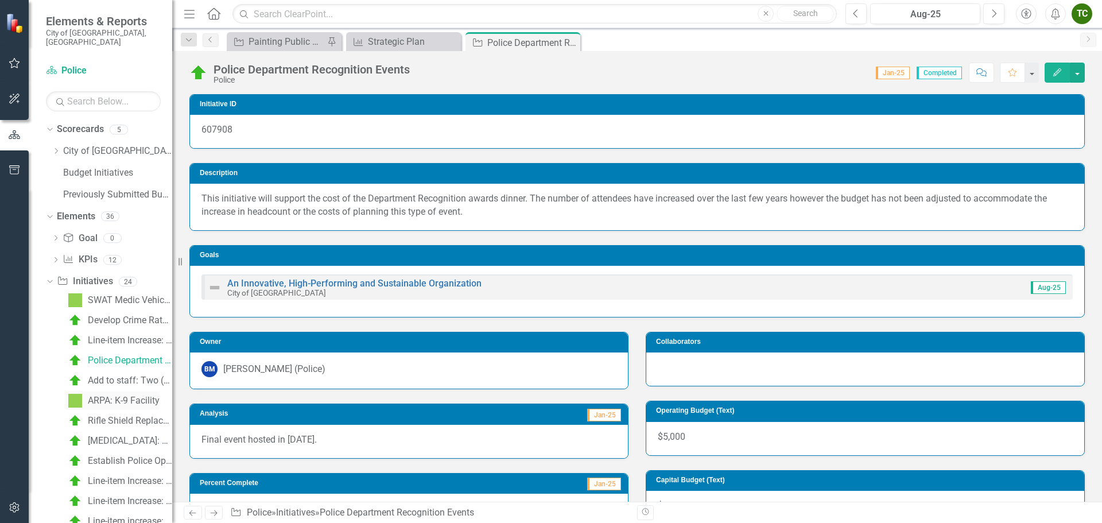
click at [111, 395] on div "ARPA: K-9 Facility" at bounding box center [124, 400] width 72 height 10
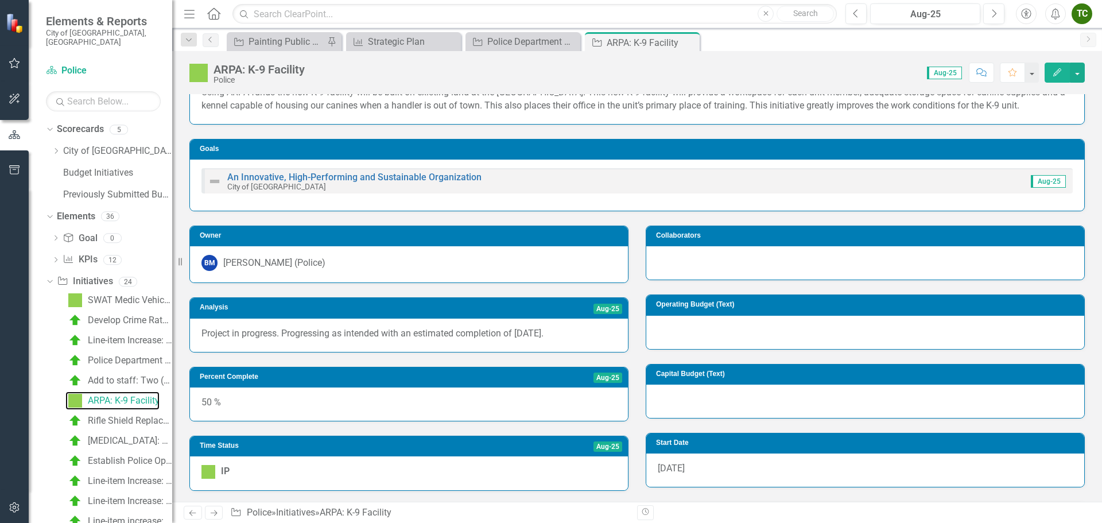
scroll to position [115, 0]
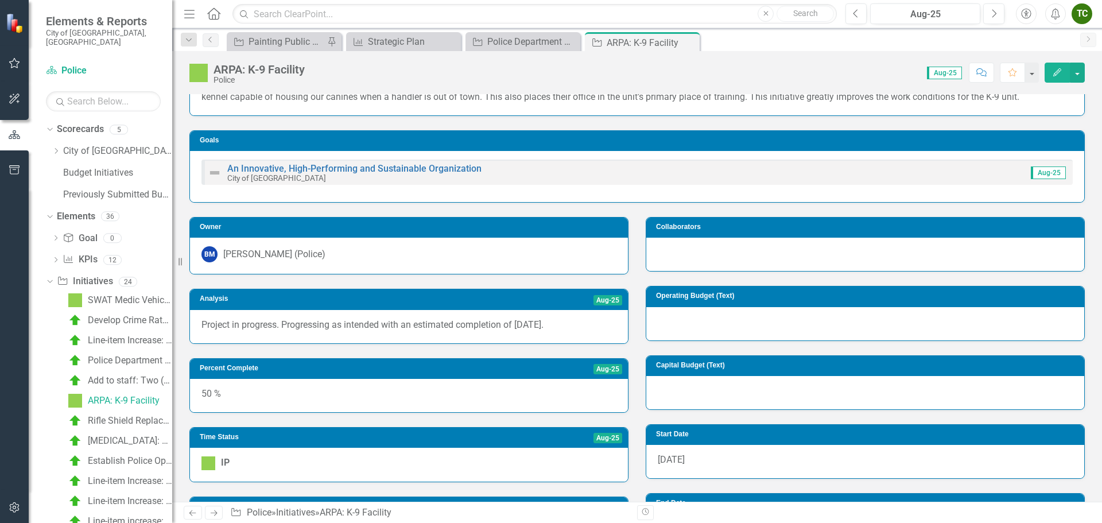
click at [1059, 75] on icon "Edit" at bounding box center [1057, 72] width 10 height 8
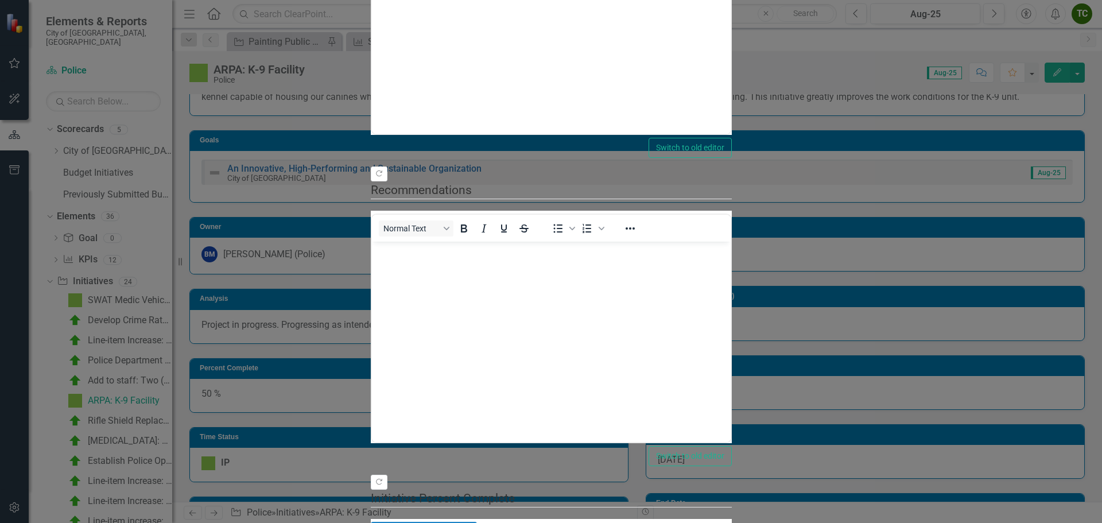
scroll to position [0, 0]
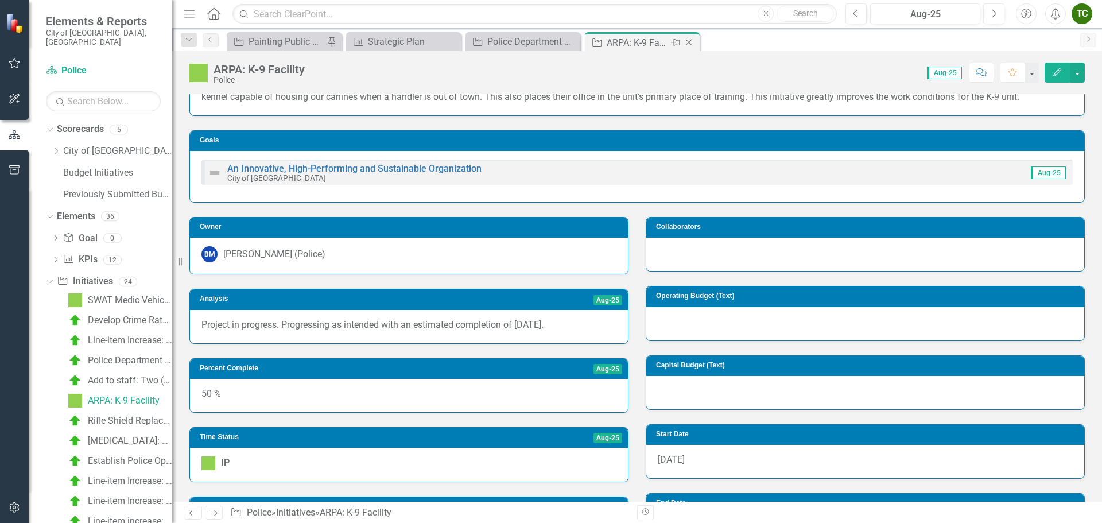
click at [692, 42] on icon "Close" at bounding box center [688, 42] width 11 height 9
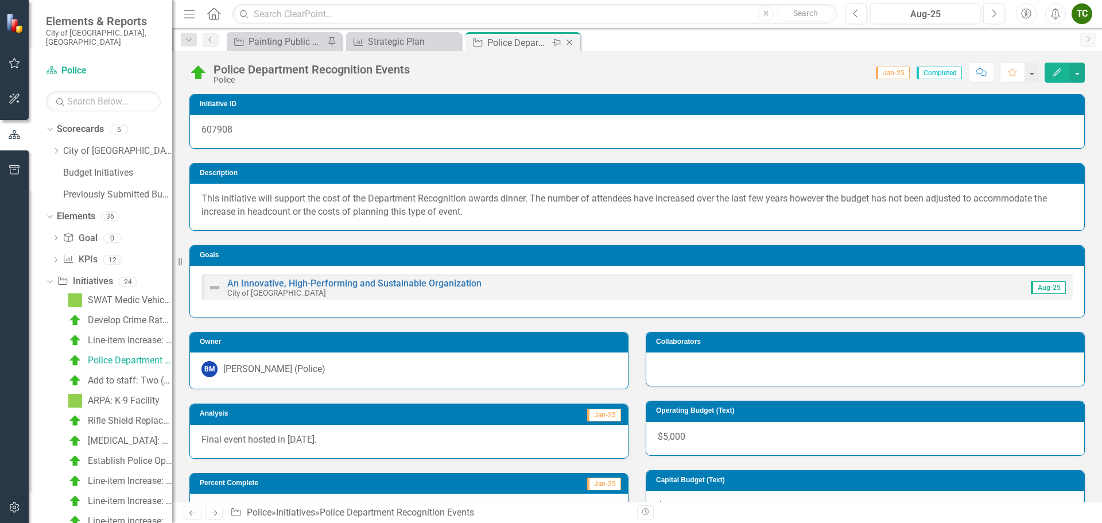
click at [568, 44] on icon at bounding box center [570, 43] width 6 height 6
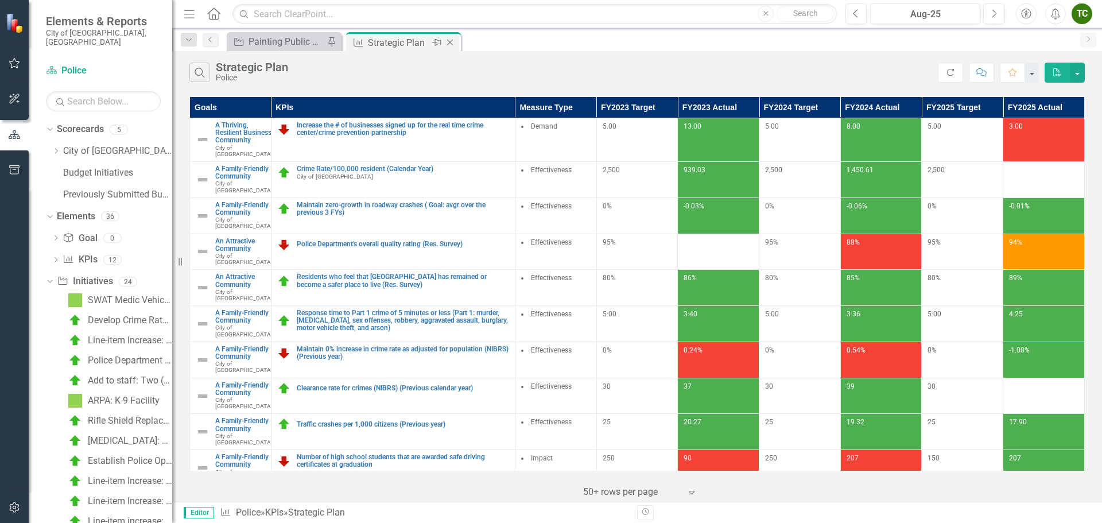
click at [447, 44] on icon "Close" at bounding box center [449, 42] width 11 height 9
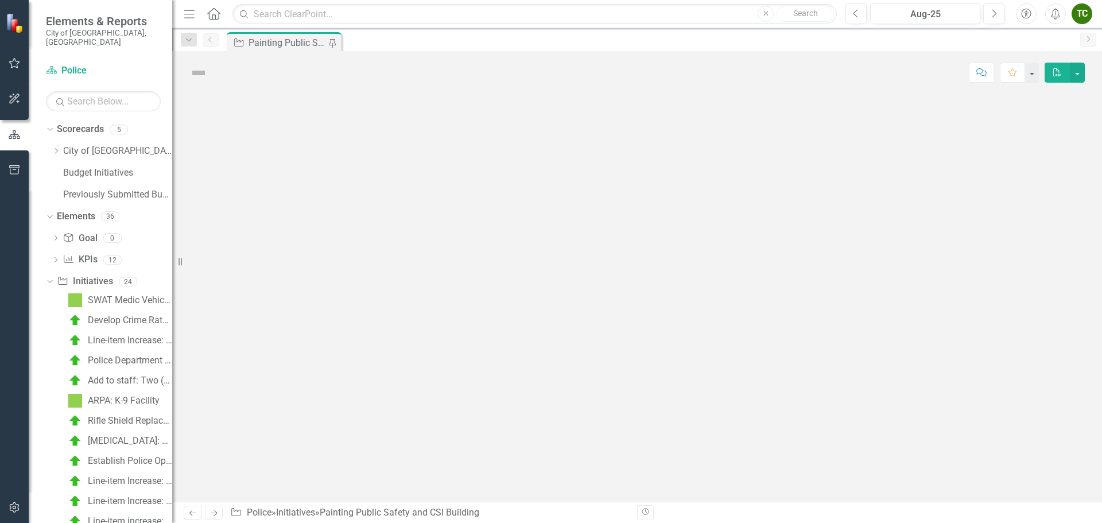
scroll to position [59, 0]
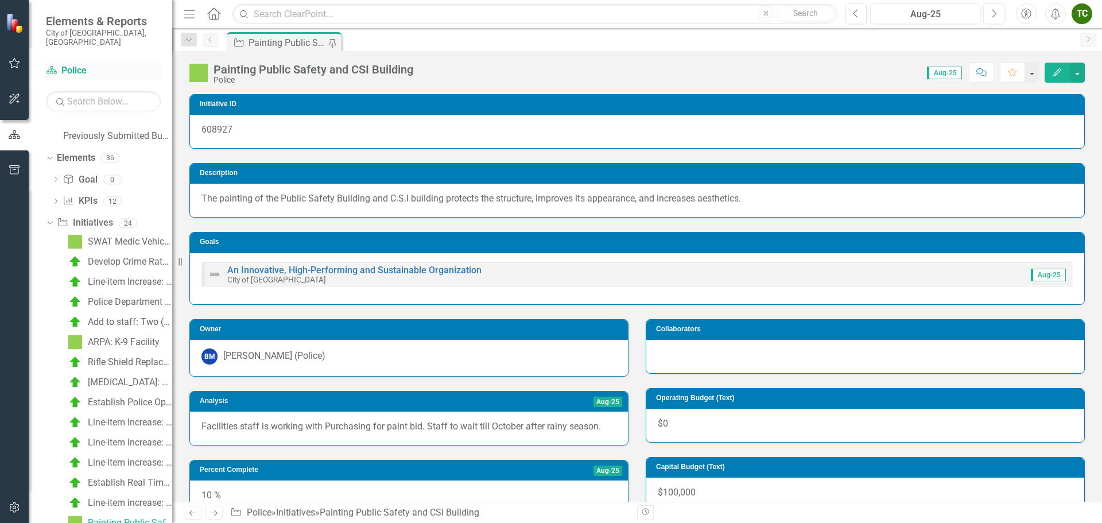
click at [78, 64] on link "Scorecard Police" at bounding box center [103, 70] width 115 height 13
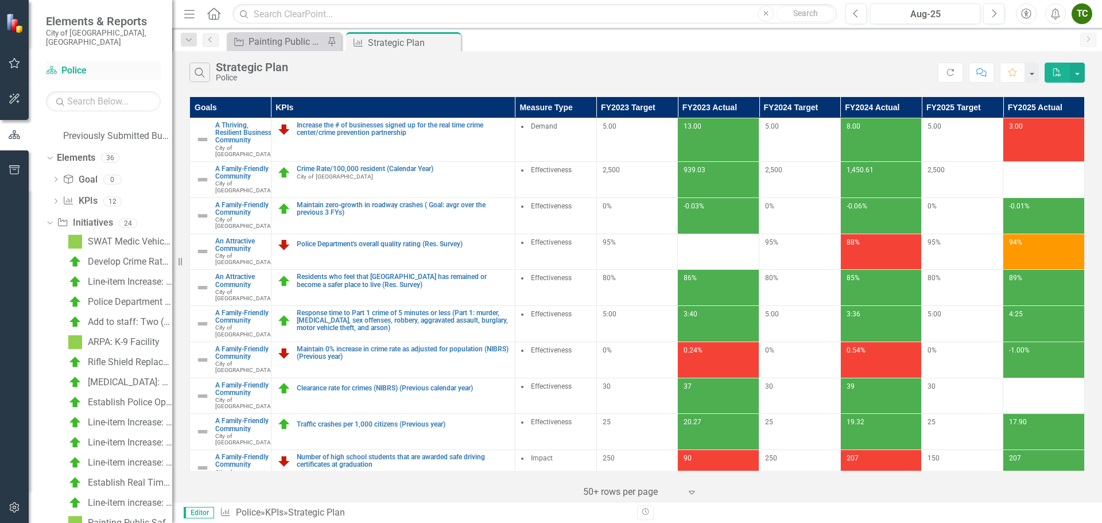
click at [78, 64] on link "Scorecard Police" at bounding box center [103, 70] width 115 height 13
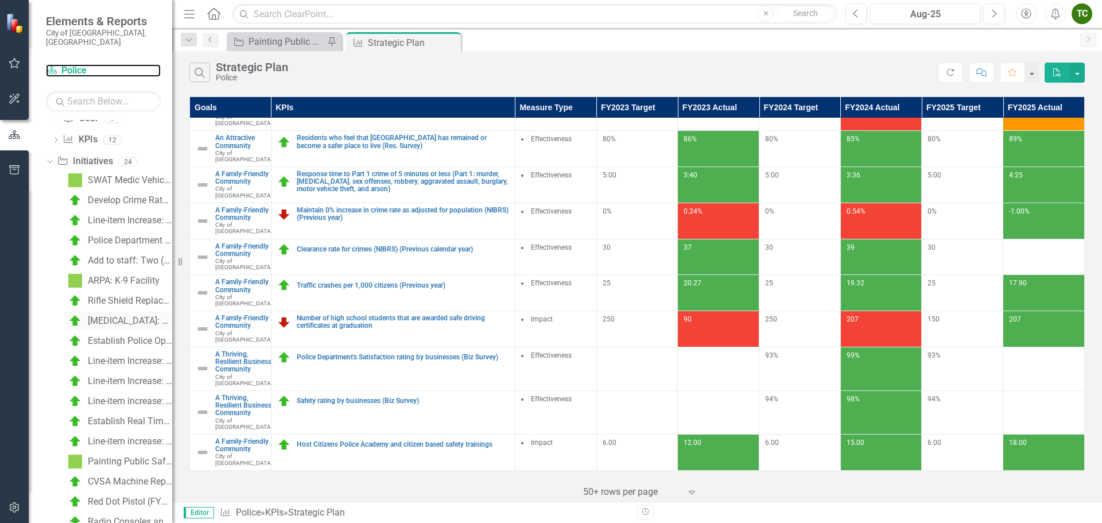
scroll to position [287, 0]
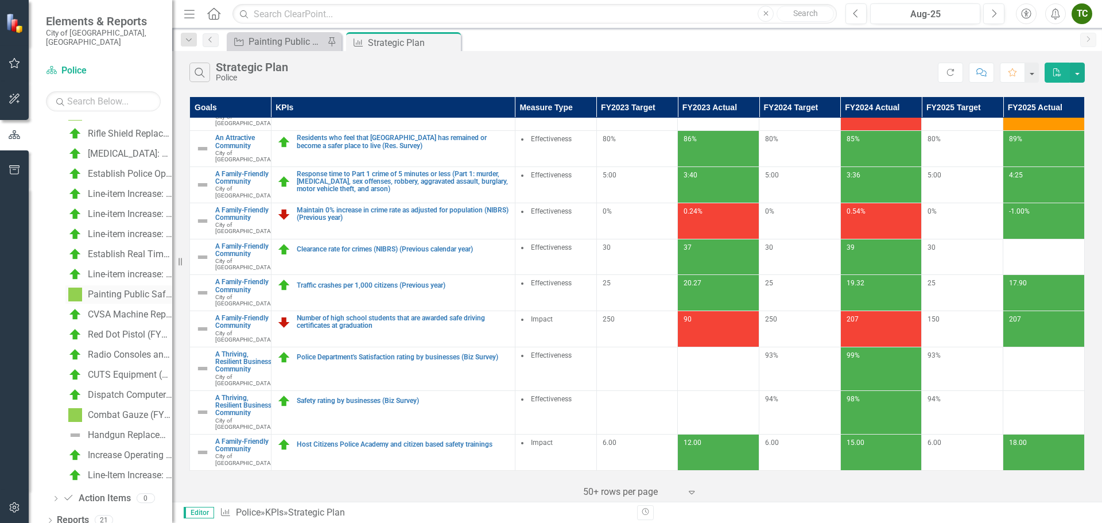
click at [125, 289] on div "Painting Public Safety and CSI Building" at bounding box center [130, 294] width 84 height 10
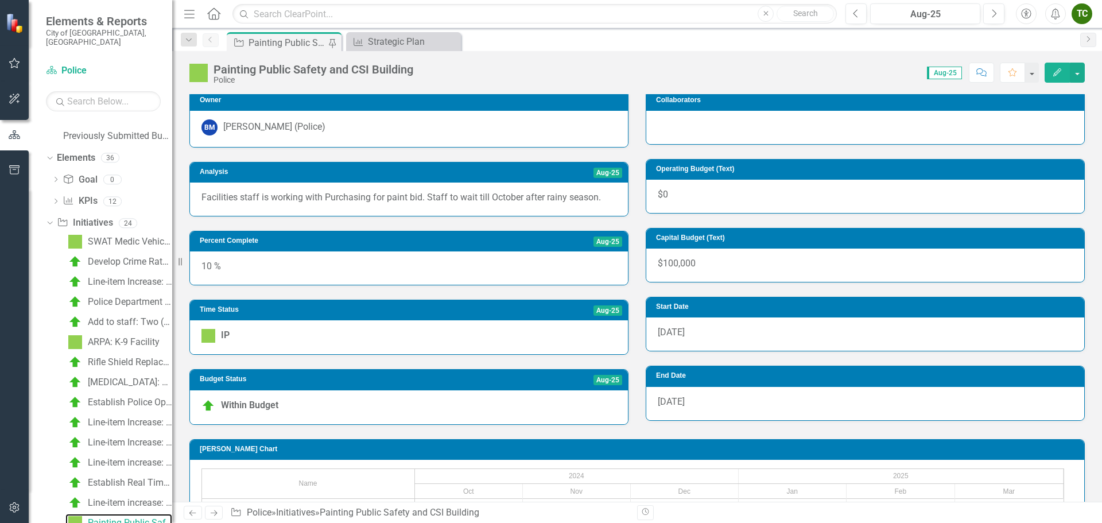
scroll to position [230, 0]
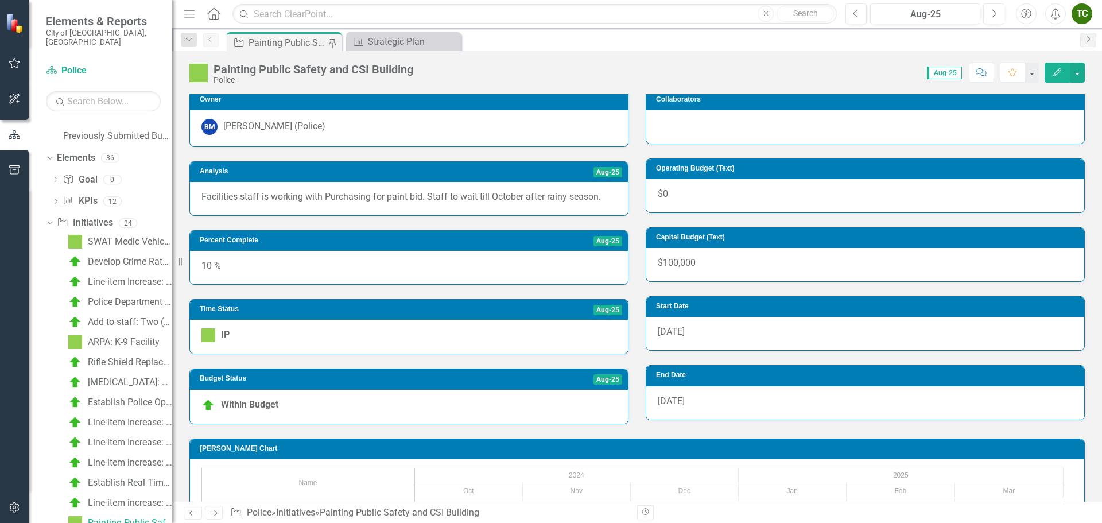
click at [1058, 65] on button "Edit" at bounding box center [1057, 73] width 25 height 20
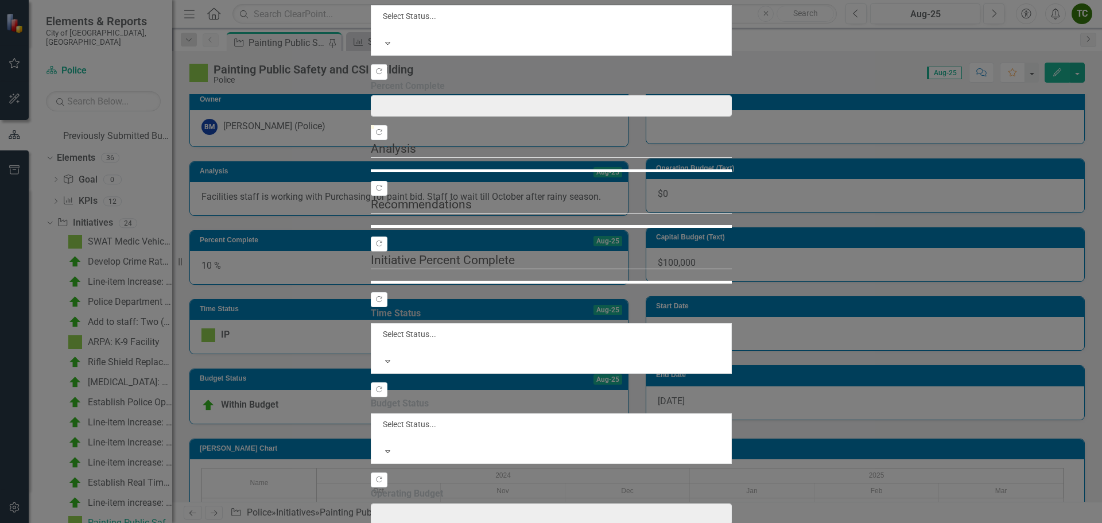
type input "10"
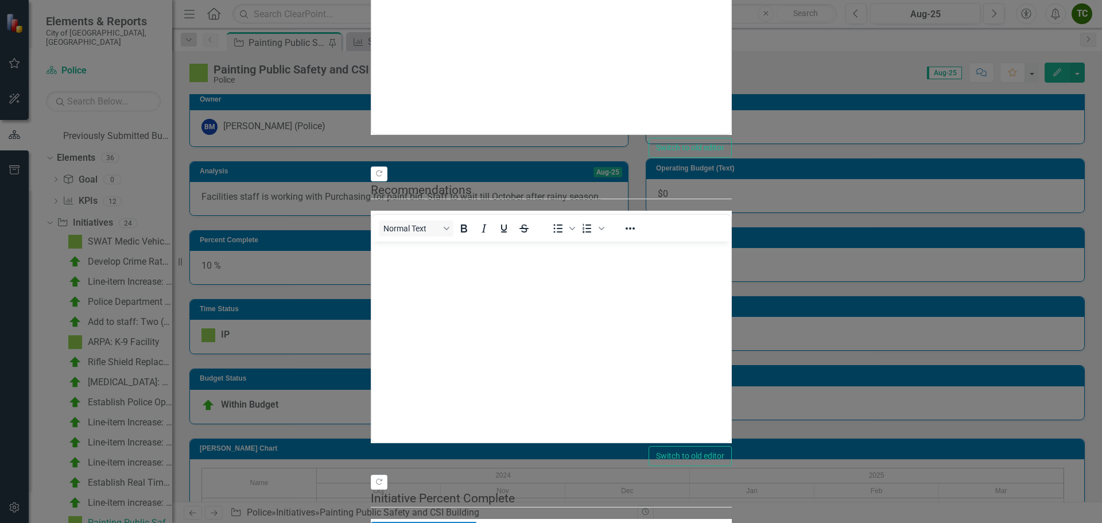
scroll to position [0, 0]
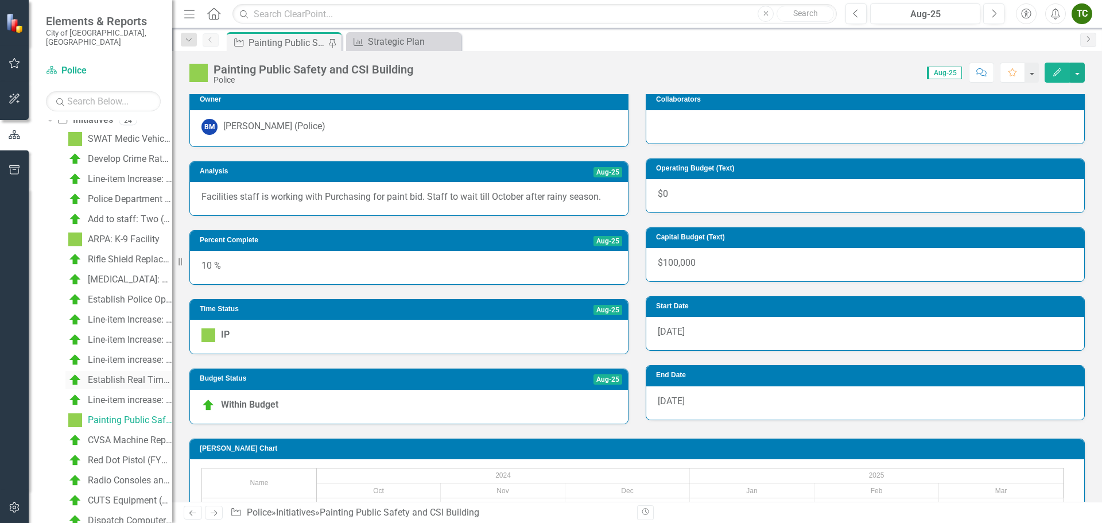
scroll to position [231, 0]
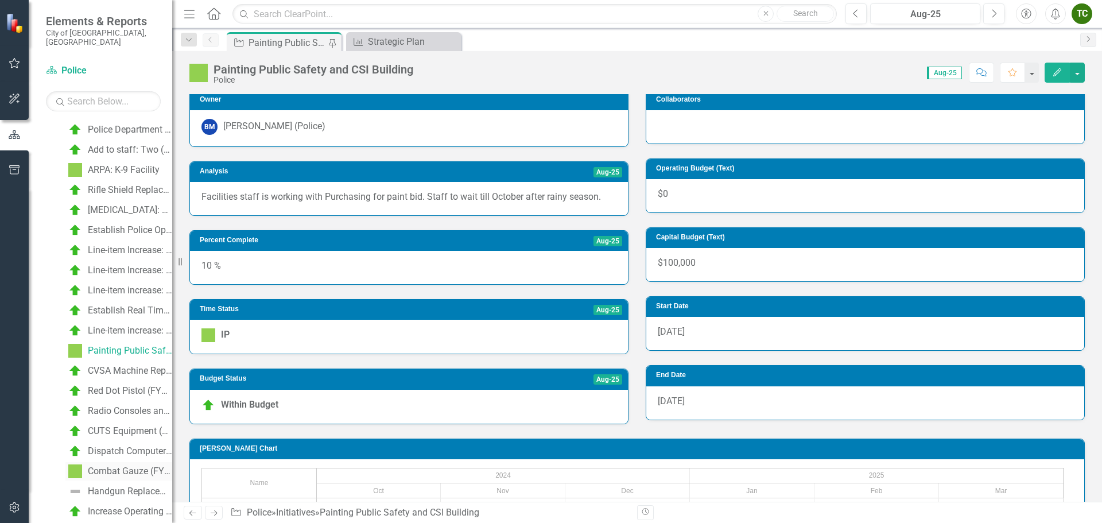
click at [111, 466] on div "Combat Gauze (FY25)" at bounding box center [130, 471] width 84 height 10
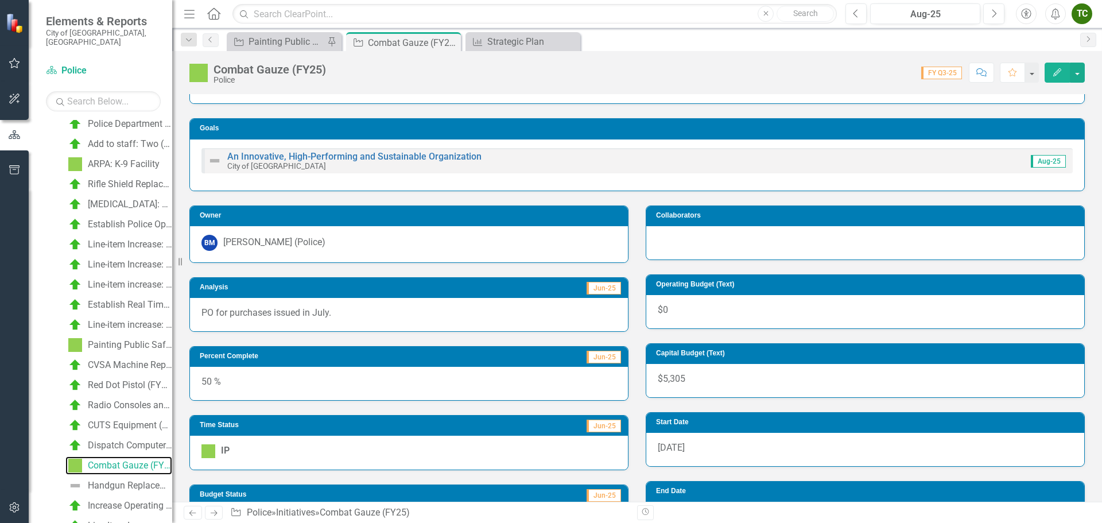
scroll to position [115, 0]
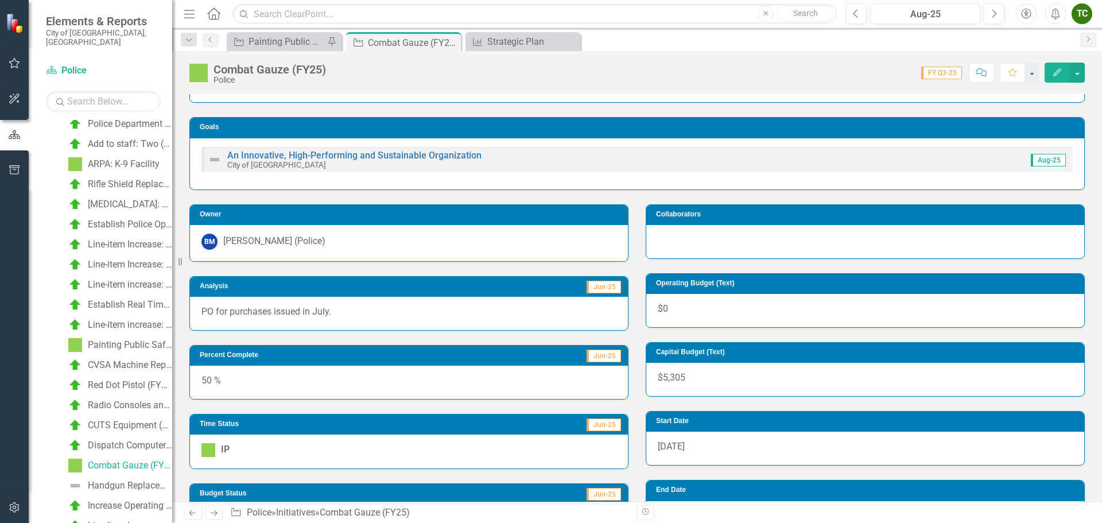
click at [1057, 65] on button "Edit" at bounding box center [1057, 73] width 25 height 20
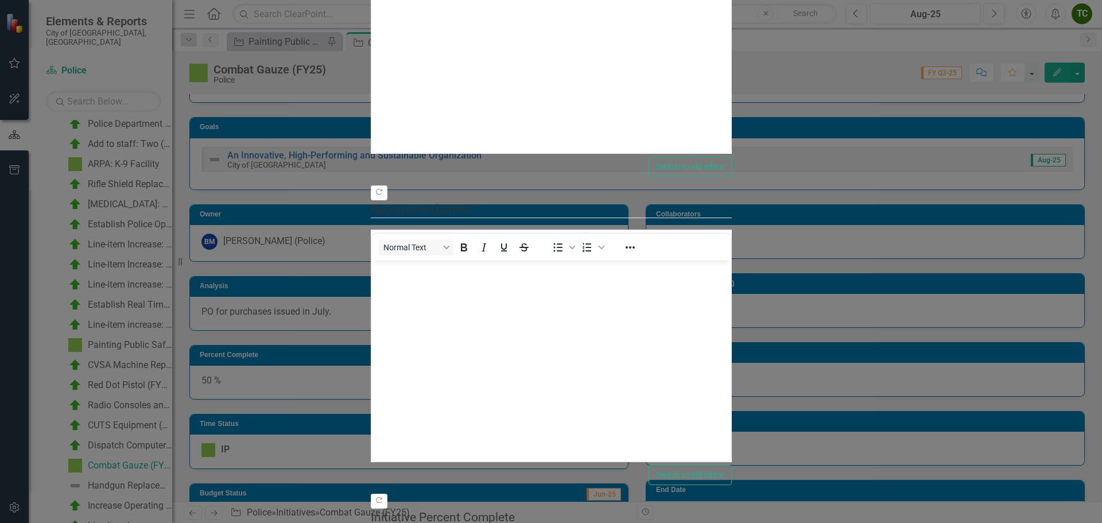
scroll to position [0, 0]
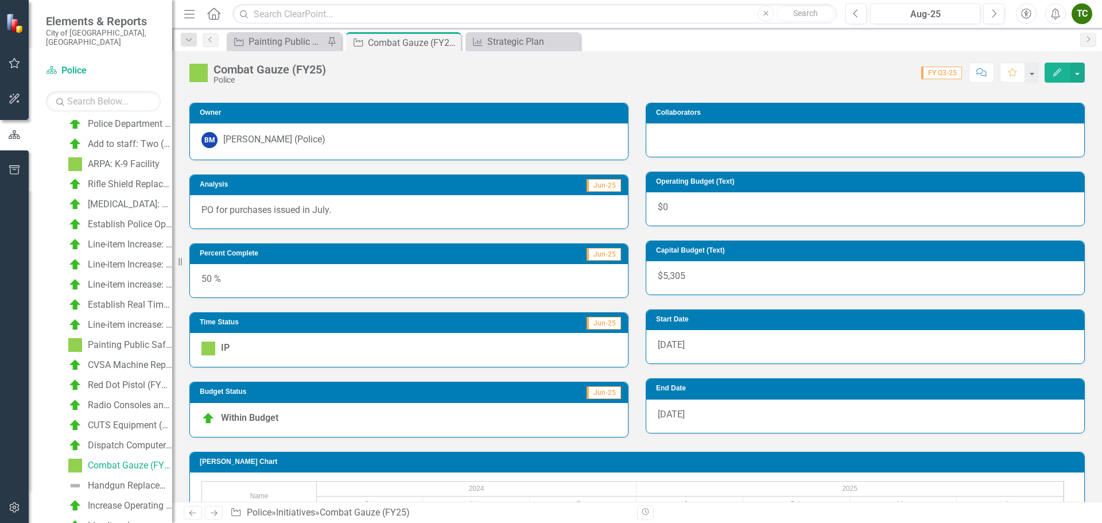
scroll to position [279, 0]
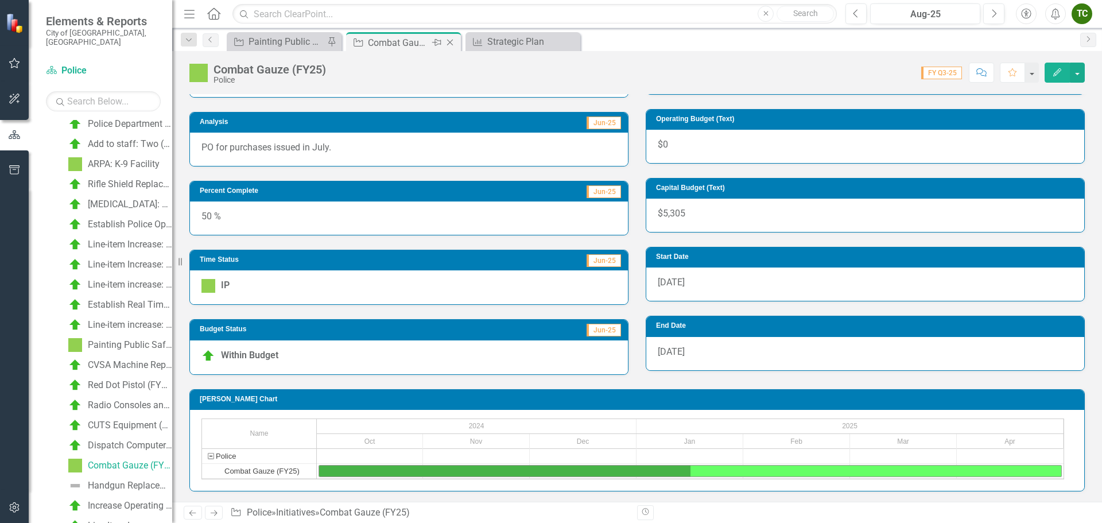
click at [452, 42] on icon "Close" at bounding box center [449, 42] width 11 height 9
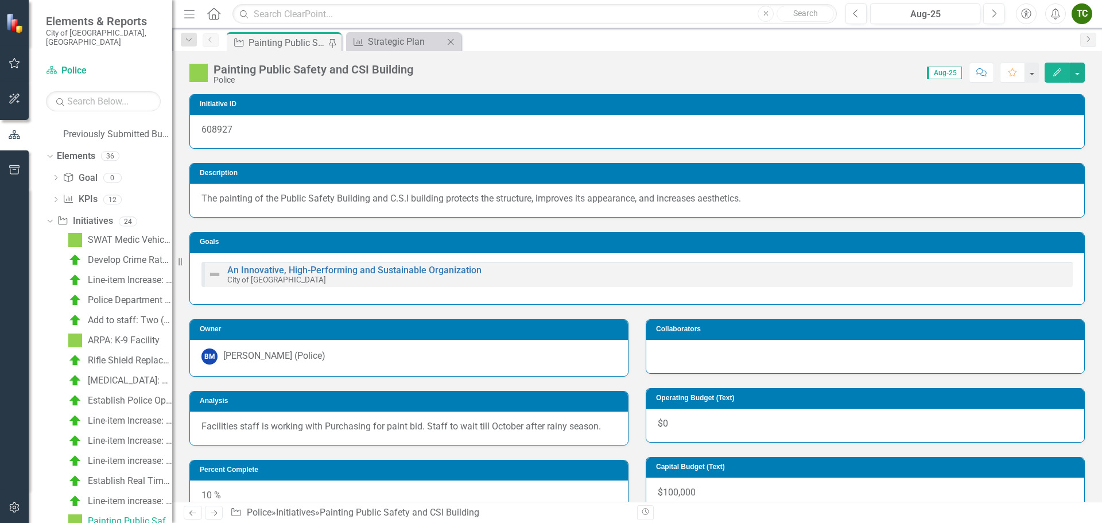
scroll to position [59, 0]
click at [452, 43] on icon "Close" at bounding box center [450, 41] width 11 height 9
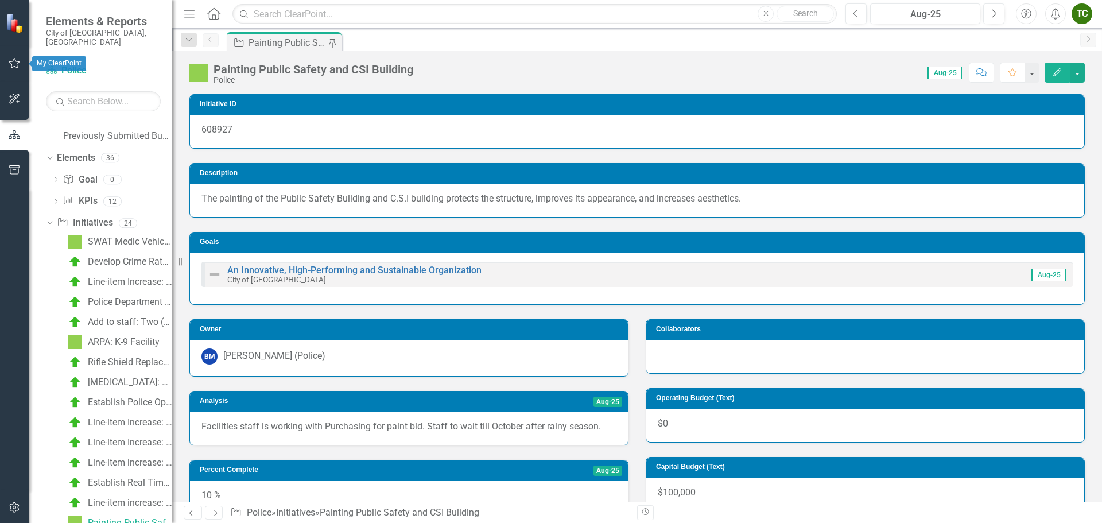
click at [13, 23] on img at bounding box center [16, 23] width 20 height 20
click at [11, 55] on button "button" at bounding box center [15, 64] width 26 height 24
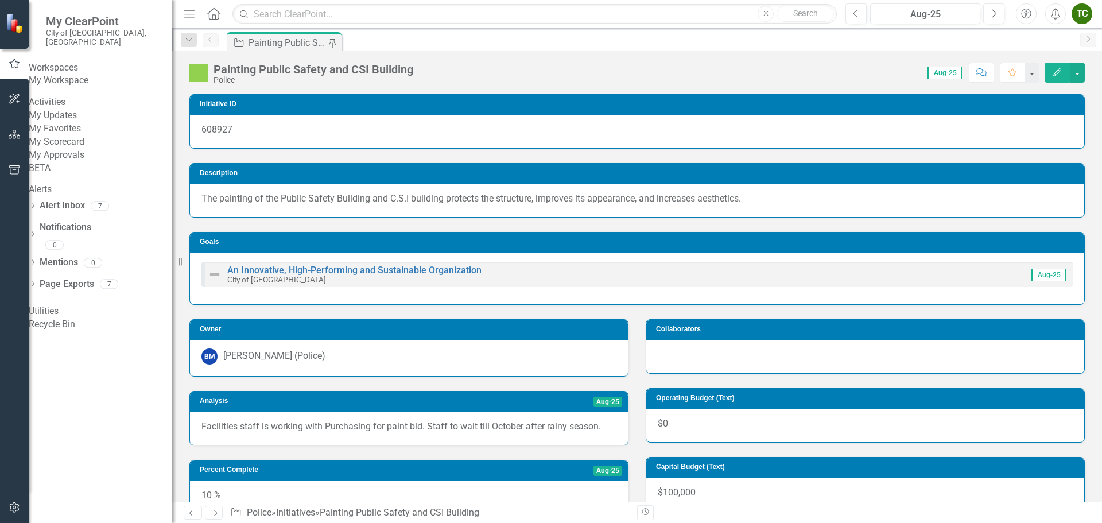
click at [59, 122] on link "My Updates" at bounding box center [100, 115] width 143 height 13
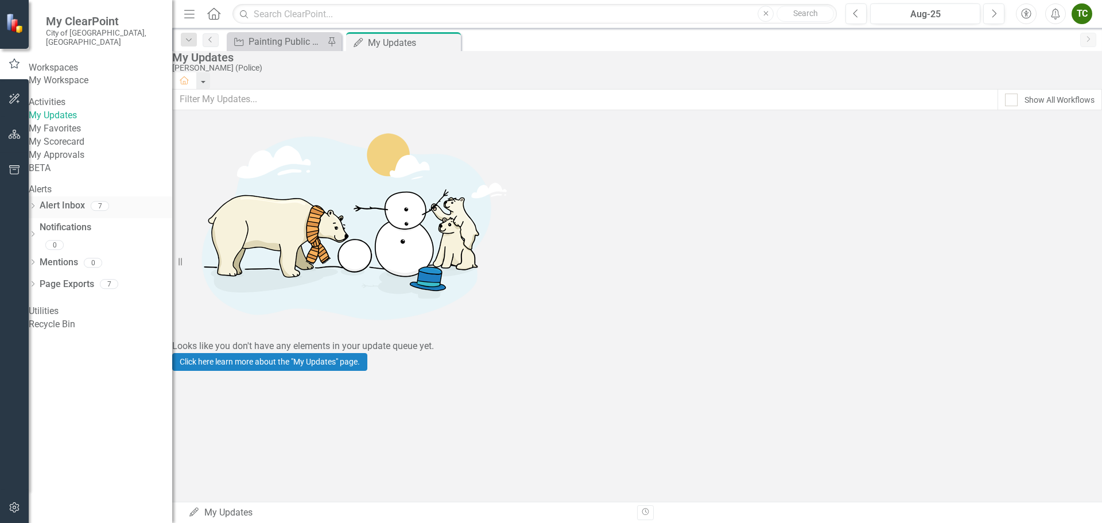
click at [75, 212] on link "Alert Inbox" at bounding box center [62, 205] width 45 height 13
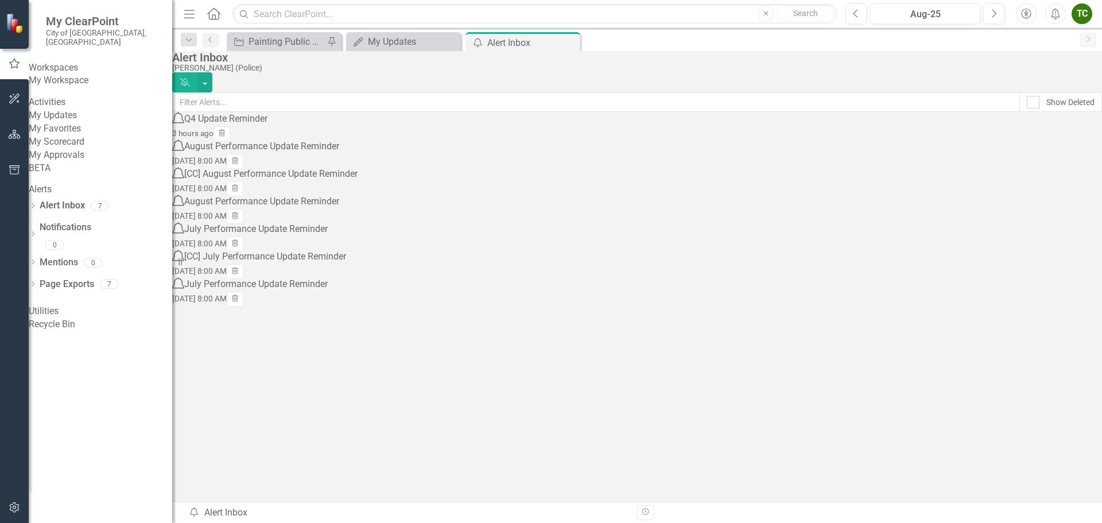
click at [61, 149] on link "My Scorecard" at bounding box center [100, 141] width 143 height 13
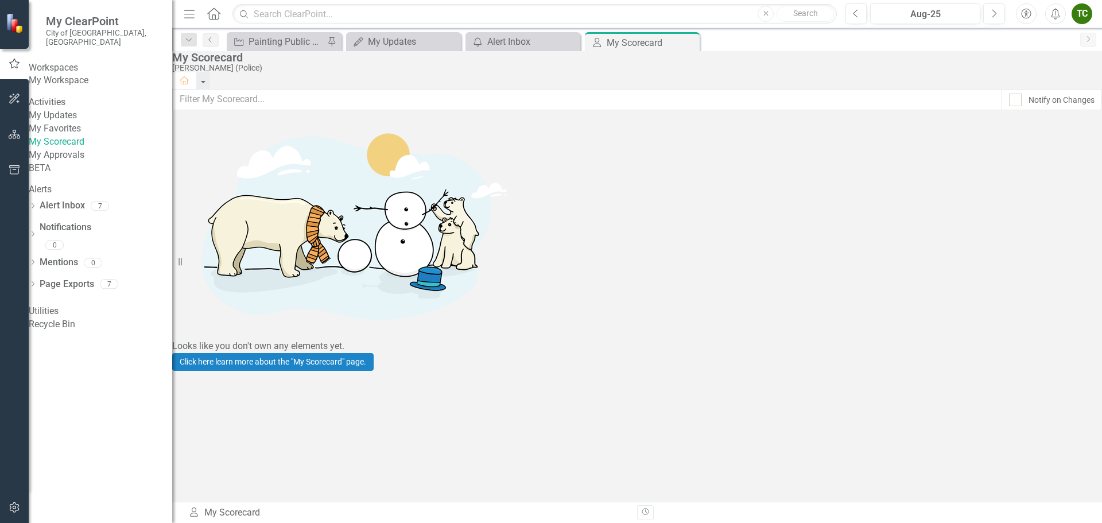
click at [72, 122] on link "My Updates" at bounding box center [100, 115] width 143 height 13
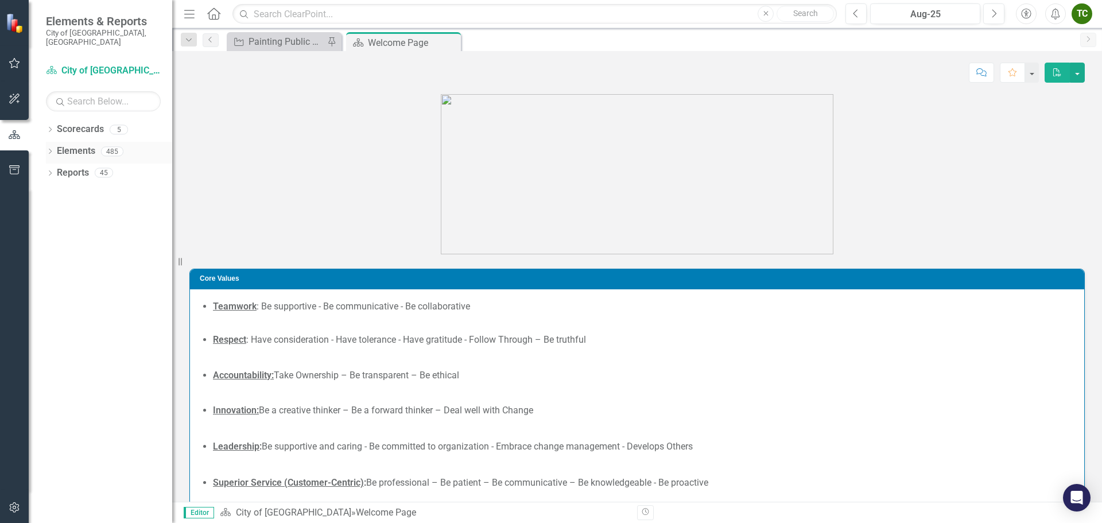
click at [49, 149] on icon "Dropdown" at bounding box center [50, 152] width 8 height 6
click at [49, 147] on icon "Dropdown" at bounding box center [48, 151] width 6 height 8
click at [50, 127] on icon "Dropdown" at bounding box center [50, 130] width 8 height 6
click at [57, 148] on icon "Dropdown" at bounding box center [56, 151] width 9 height 7
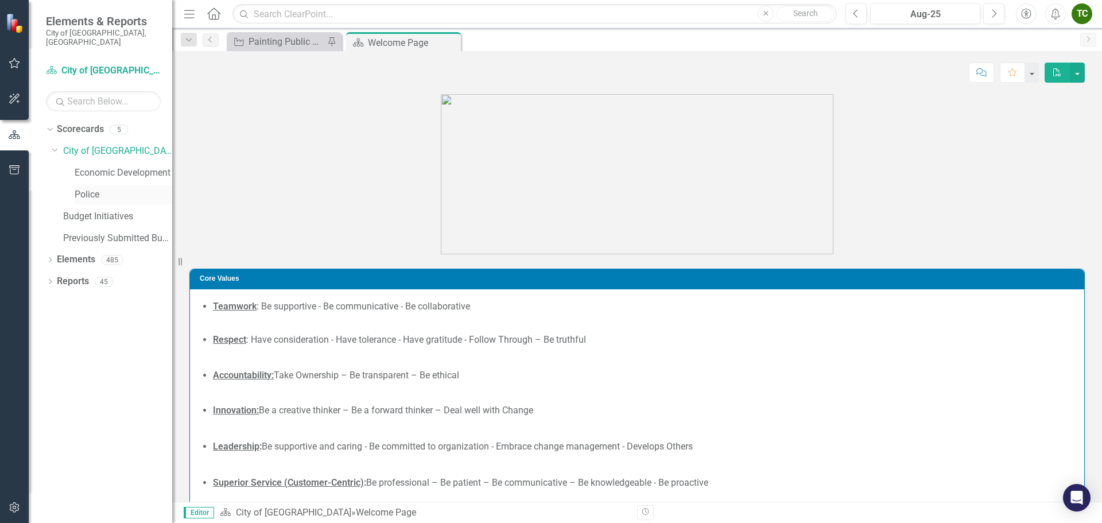
click at [87, 188] on link "Police" at bounding box center [124, 194] width 98 height 13
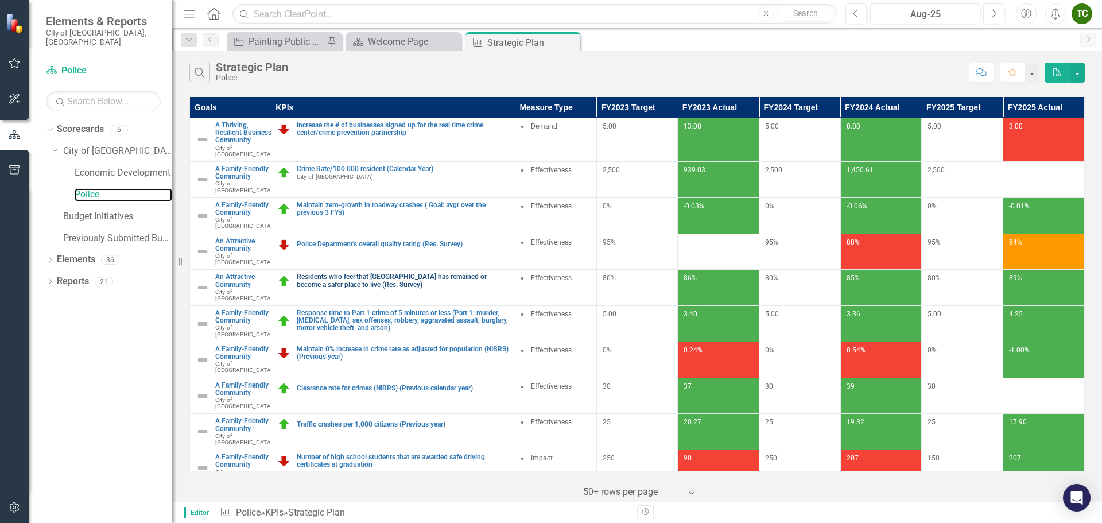
scroll to position [231, 0]
